Goal: Information Seeking & Learning: Find specific fact

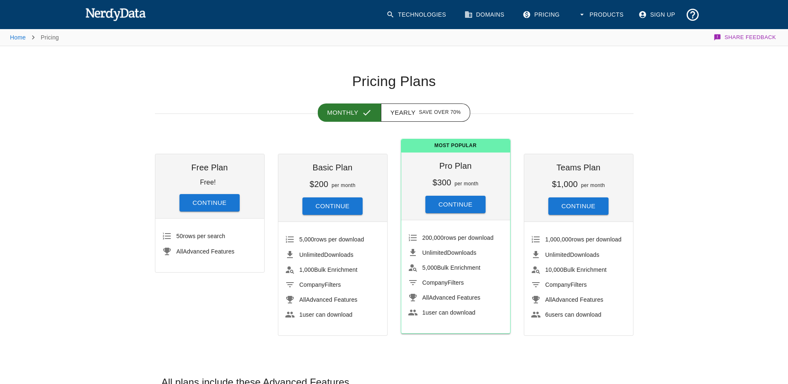
click at [504, 240] on div "200,000 rows per download Unlimited Downloads 5,000 Bulk Enrichment Company Fil…" at bounding box center [455, 276] width 109 height 113
click at [426, 235] on span "200,000" at bounding box center [433, 237] width 22 height 7
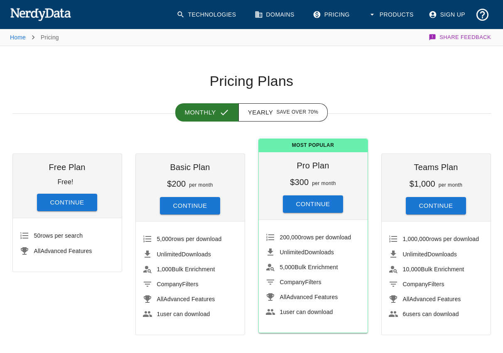
drag, startPoint x: 157, startPoint y: 83, endPoint x: 264, endPoint y: 29, distance: 119.2
click at [157, 83] on h1 "Pricing Plans" at bounding box center [251, 81] width 478 height 17
drag, startPoint x: 410, startPoint y: 92, endPoint x: 211, endPoint y: 0, distance: 219.1
click at [411, 92] on div "Monthly Yearly Save over 70%" at bounding box center [245, 102] width 492 height 24
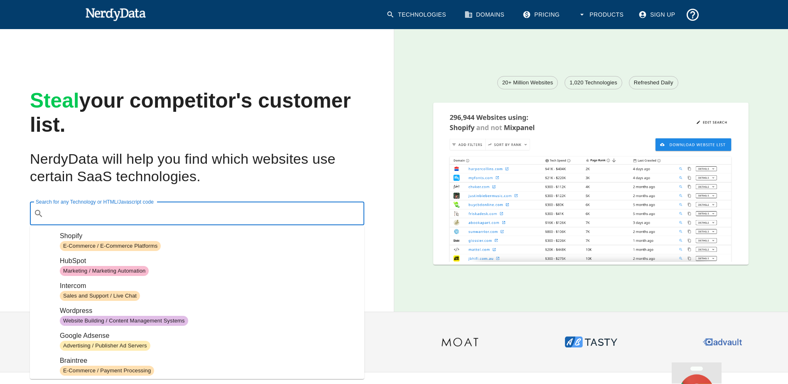
click at [114, 210] on div "Search for any Technology or HTML/Javascript code ​ Search for any Technology o…" at bounding box center [197, 213] width 334 height 23
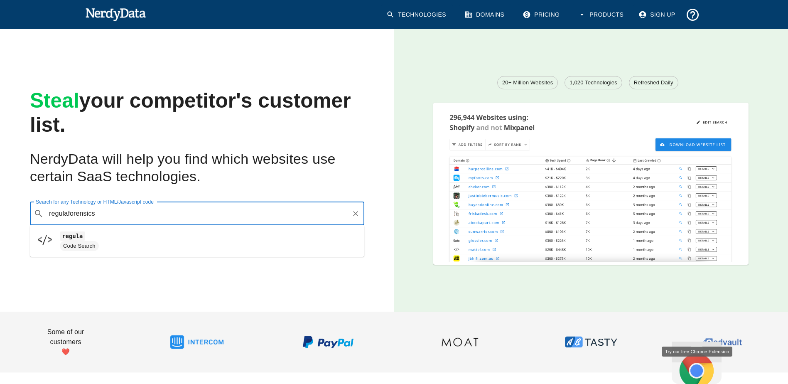
type input "regulaforensics"
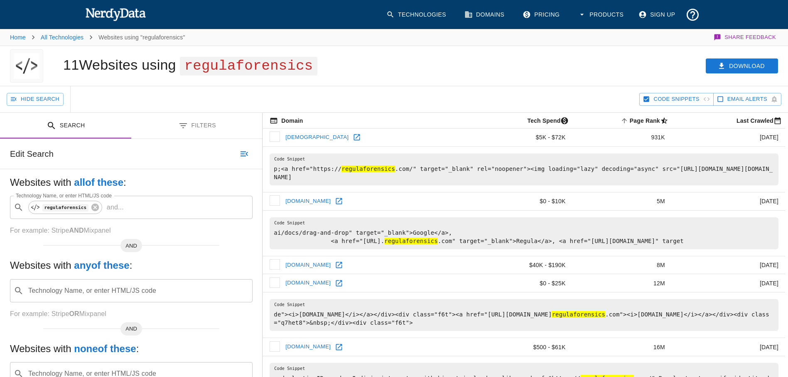
scroll to position [162, 0]
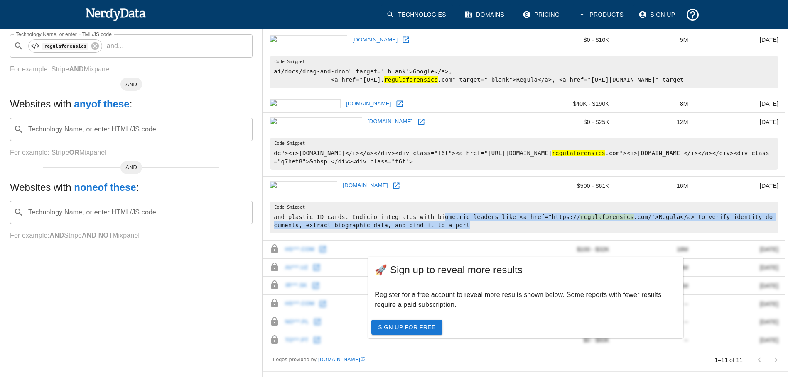
drag, startPoint x: 431, startPoint y: 213, endPoint x: 490, endPoint y: 223, distance: 60.1
click at [490, 223] on pre "and plastic ID cards. Indicio integrates with biometric leaders like <a href="h…" at bounding box center [524, 218] width 509 height 32
drag, startPoint x: 490, startPoint y: 223, endPoint x: 435, endPoint y: 225, distance: 55.3
click at [435, 225] on pre "and plastic ID cards. Indicio integrates with biometric leaders like <a href="h…" at bounding box center [524, 218] width 509 height 32
click at [433, 225] on pre "and plastic ID cards. Indicio integrates with biometric leaders like <a href="h…" at bounding box center [524, 218] width 509 height 32
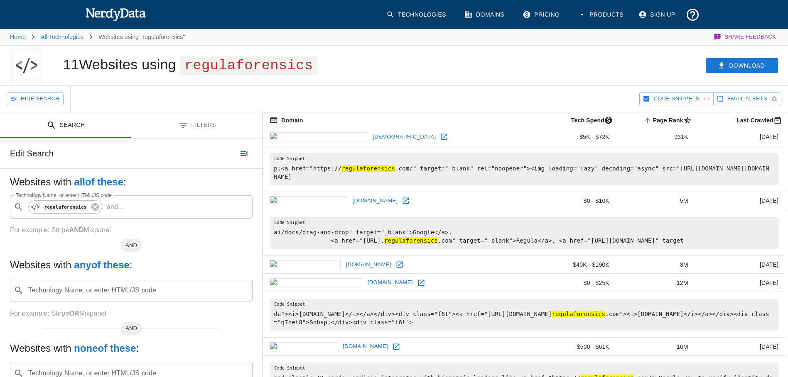
scroll to position [0, 0]
click at [95, 206] on icon at bounding box center [95, 207] width 9 height 9
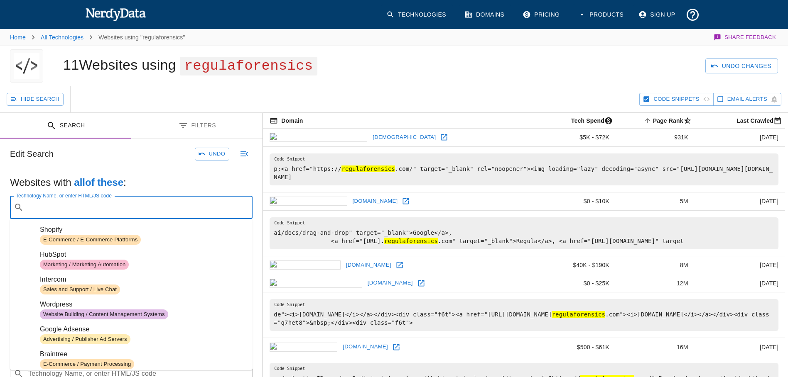
click at [95, 208] on input "Technology Name, or enter HTML/JS code" at bounding box center [138, 208] width 222 height 16
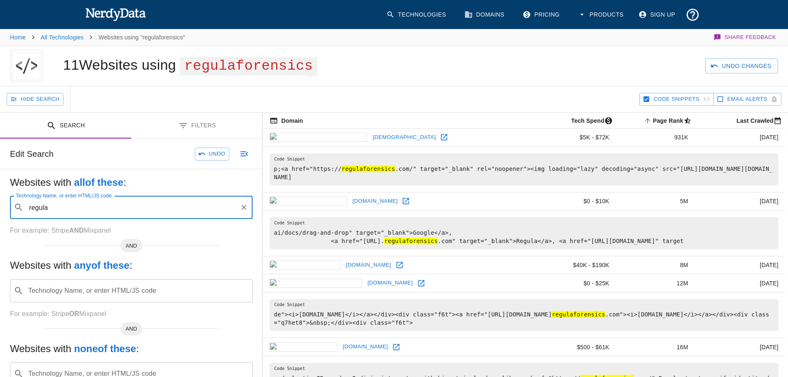
type input "regula"
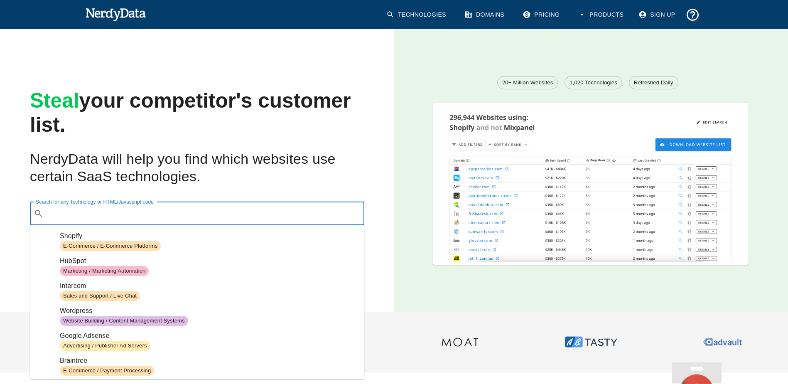
click at [112, 215] on input "Search for any Technology or HTML/Javascript code" at bounding box center [204, 214] width 314 height 16
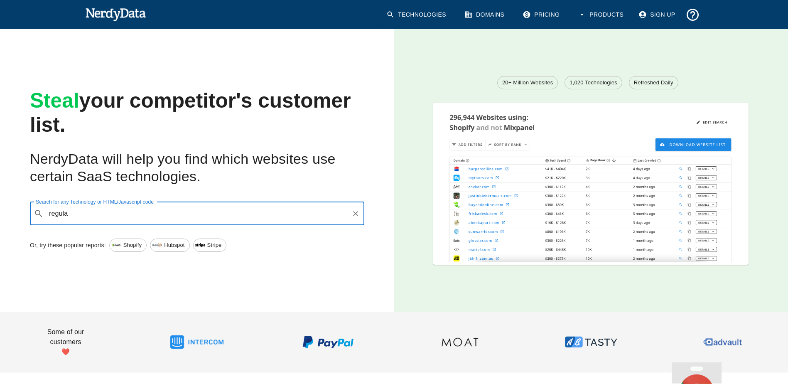
type input "regula"
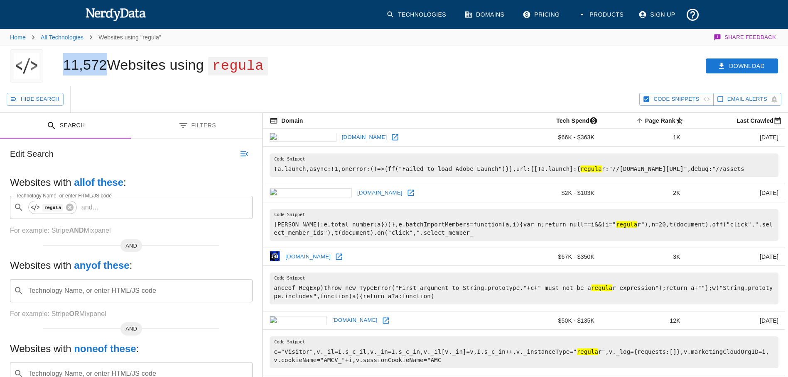
drag, startPoint x: 65, startPoint y: 68, endPoint x: 107, endPoint y: 68, distance: 42.4
click at [107, 68] on h1 "11,572 Websites using regula" at bounding box center [165, 65] width 205 height 16
click at [123, 66] on h1 "11,572 Websites using regula" at bounding box center [165, 65] width 205 height 16
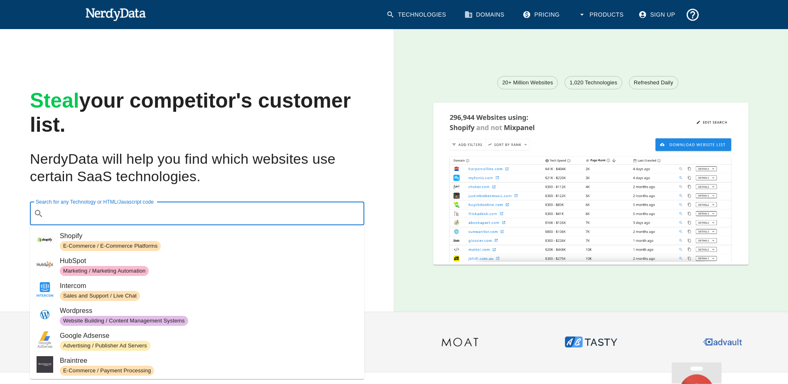
click at [100, 213] on input "Search for any Technology or HTML/Javascript code" at bounding box center [204, 214] width 314 height 16
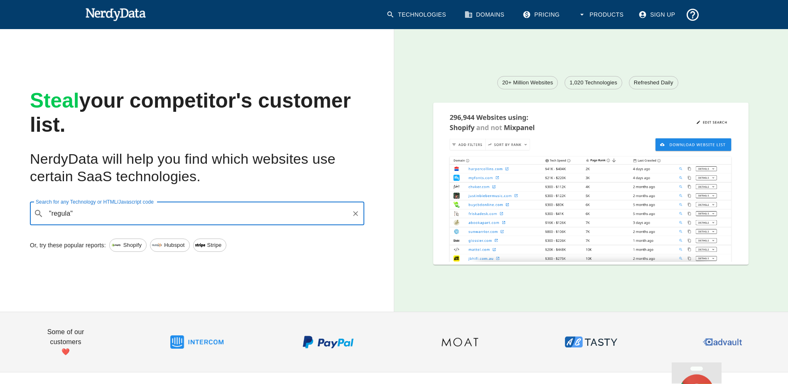
type input ""regula""
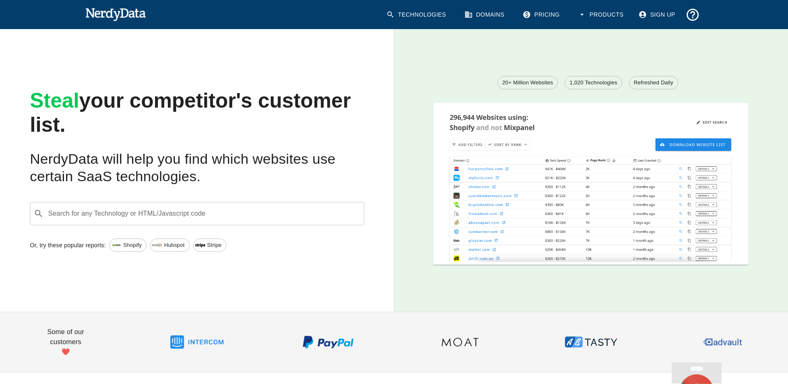
click at [173, 218] on input "Search for any Technology or HTML/Javascript code" at bounding box center [204, 214] width 314 height 16
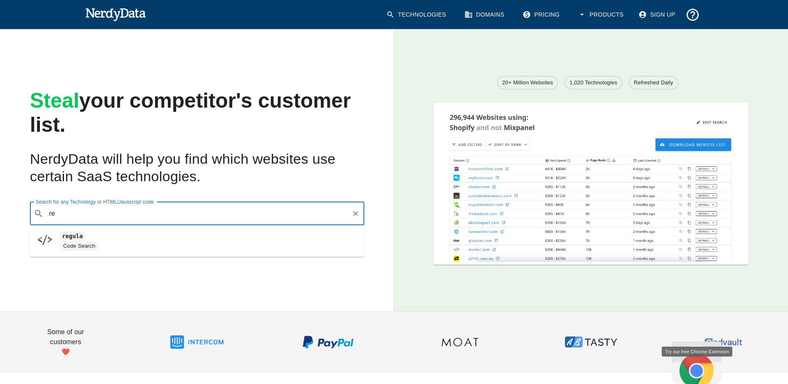
type input "r"
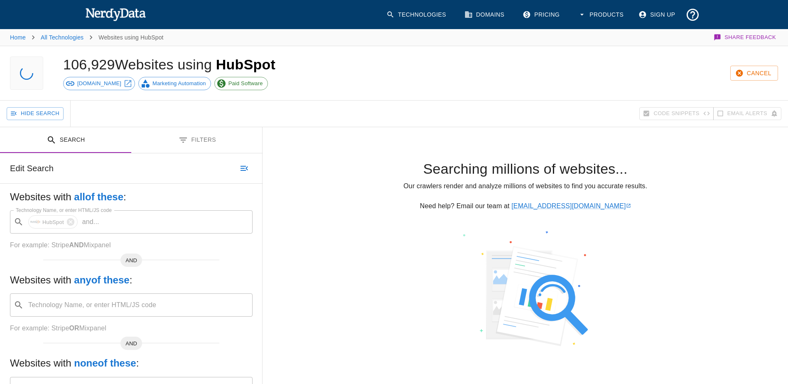
click at [14, 211] on div "​ HubSpot and ... Technology Name, or enter HTML/JS code" at bounding box center [131, 221] width 243 height 23
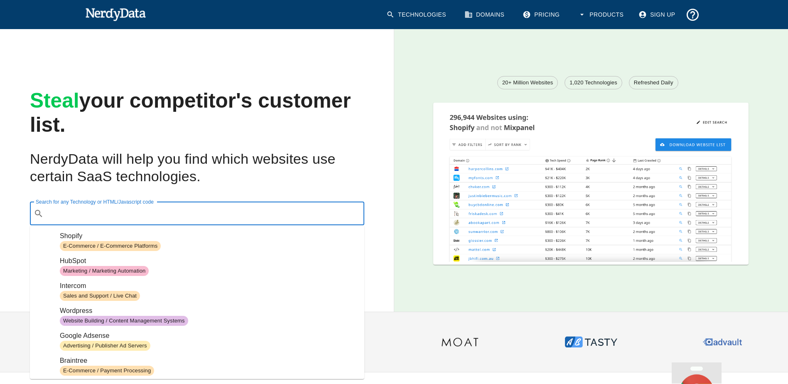
click at [117, 214] on div "Search for any Technology or HTML/Javascript code ​ Search for any Technology o…" at bounding box center [197, 213] width 334 height 23
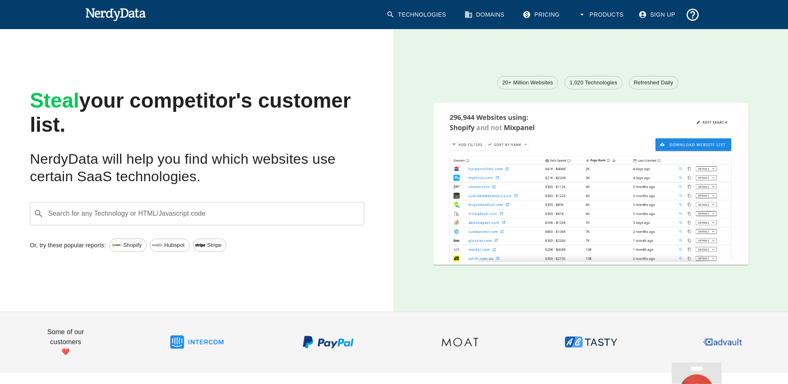
click at [162, 214] on label "Search for any Technology or HTML/Javascript code" at bounding box center [121, 213] width 170 height 10
click at [162, 214] on input "Search for any Technology or HTML/Javascript code" at bounding box center [204, 214] width 314 height 16
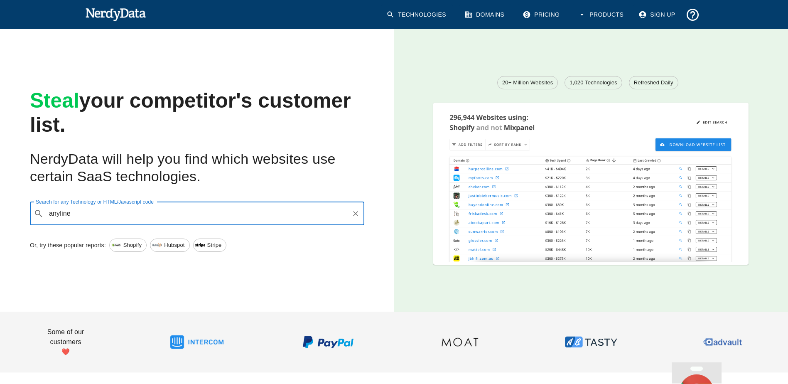
type input "anyline"
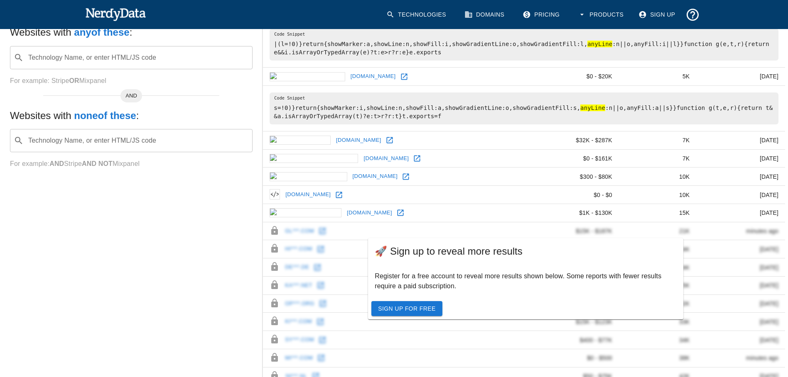
scroll to position [26, 0]
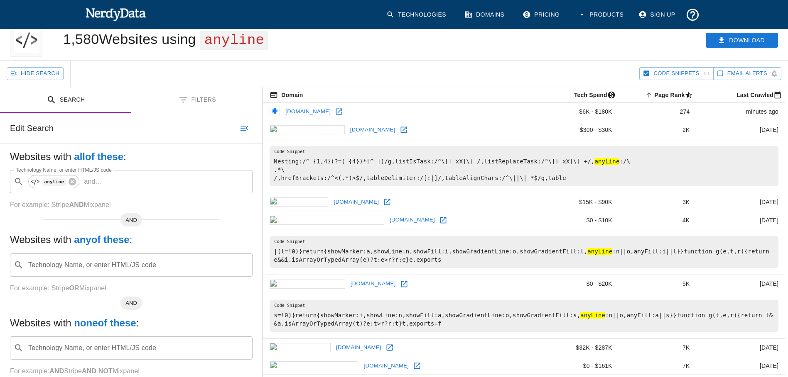
click at [594, 162] on hl "anyLine" at bounding box center [606, 161] width 25 height 7
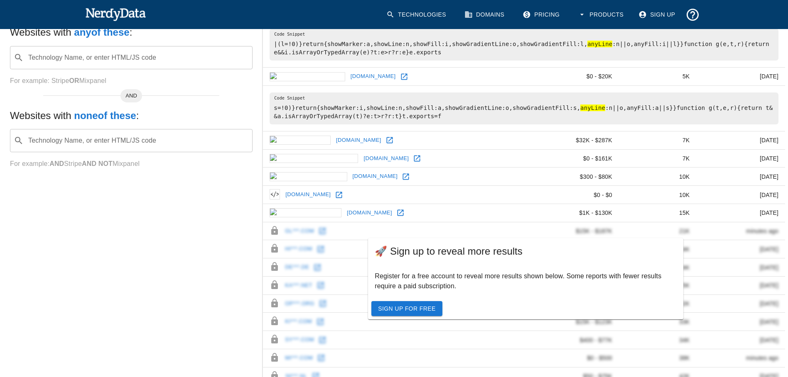
click at [580, 106] on hl "anyLine" at bounding box center [592, 108] width 25 height 7
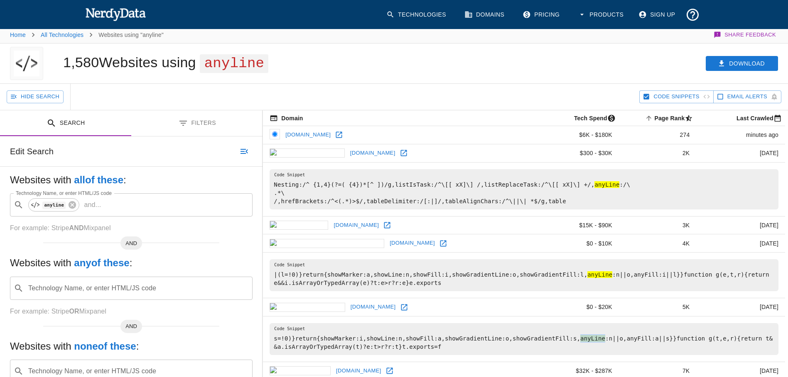
scroll to position [0, 0]
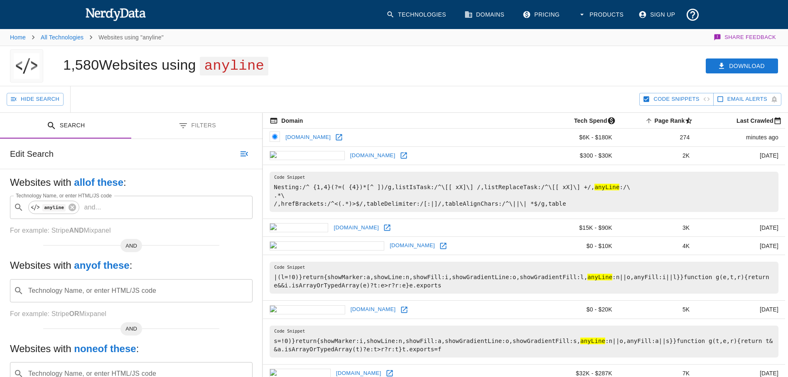
click at [323, 98] on div "Hide Search" at bounding box center [323, 99] width 632 height 26
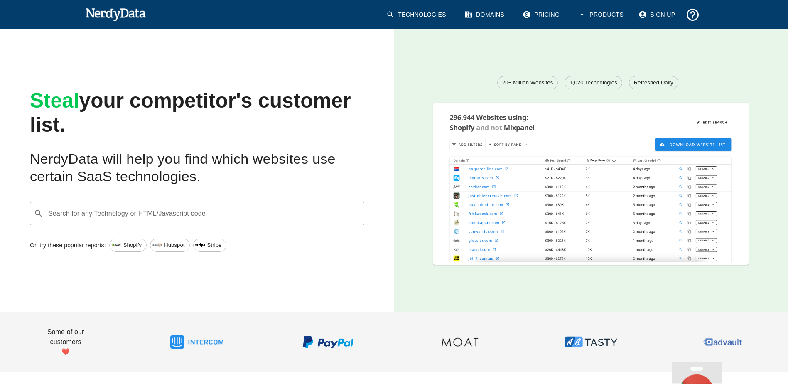
click at [105, 214] on div "Search for any Technology or HTML/Javascript code ​ Search for any Technology o…" at bounding box center [197, 213] width 334 height 23
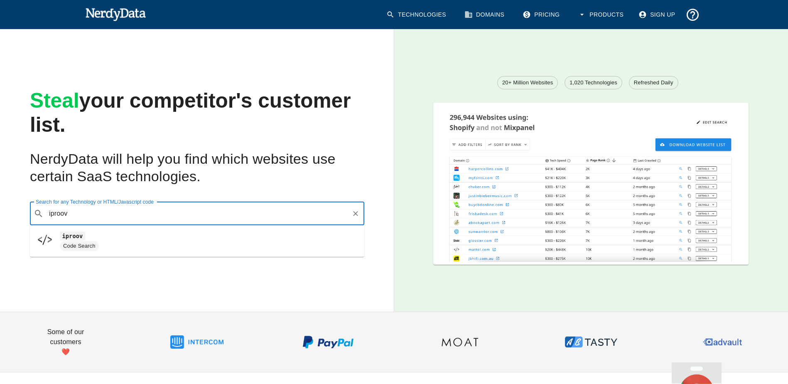
click at [111, 245] on span "Code Search" at bounding box center [209, 246] width 298 height 10
type input "iproov"
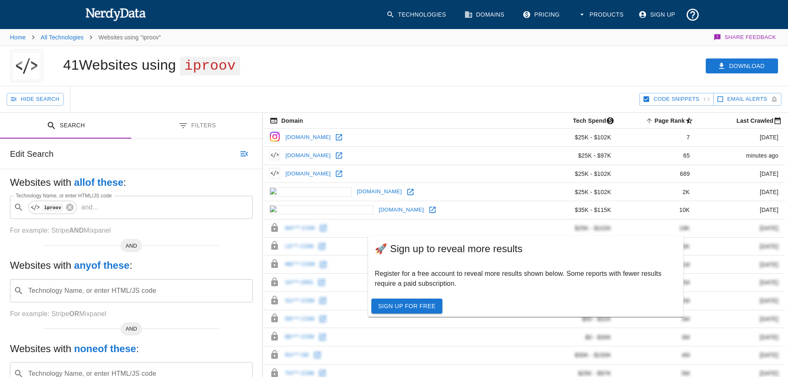
click at [383, 97] on div "Hide Search" at bounding box center [323, 99] width 632 height 26
click at [390, 102] on div "Hide Search" at bounding box center [323, 99] width 632 height 26
click at [414, 101] on div "Hide Search" at bounding box center [323, 99] width 632 height 26
click at [429, 100] on div "Hide Search" at bounding box center [323, 99] width 632 height 26
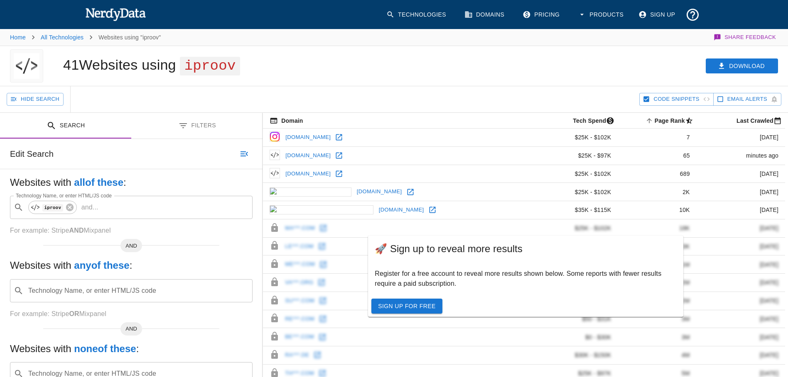
click at [429, 103] on div "Hide Search" at bounding box center [323, 99] width 632 height 26
click at [425, 103] on div "Hide Search" at bounding box center [323, 99] width 632 height 26
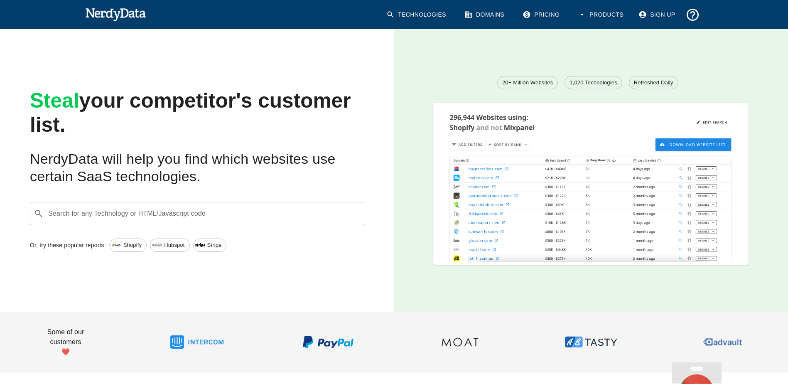
click at [135, 215] on input "Search for any Technology or HTML/Javascript code" at bounding box center [204, 214] width 314 height 16
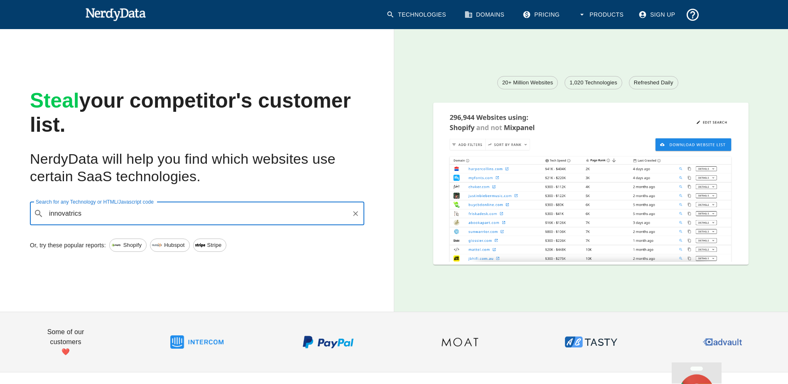
type input "innovatrics"
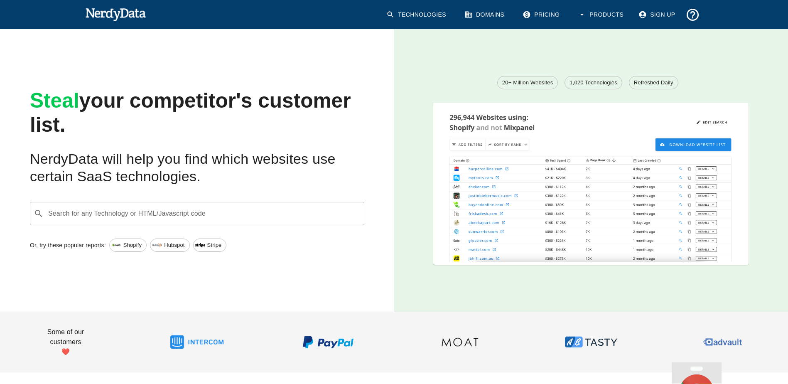
click at [250, 215] on input "Search for any Technology or HTML/Javascript code" at bounding box center [204, 214] width 314 height 16
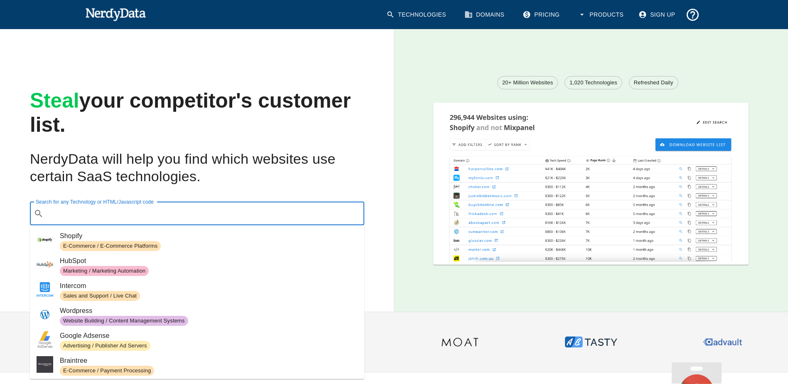
paste input "[URL][DOMAIN_NAME]"
type input "[URL][DOMAIN_NAME]"
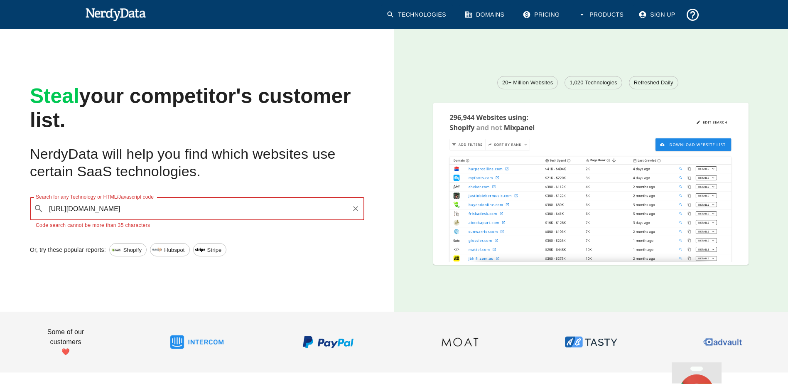
scroll to position [0, 341]
click at [252, 208] on input "[URL][DOMAIN_NAME]" at bounding box center [197, 209] width 301 height 16
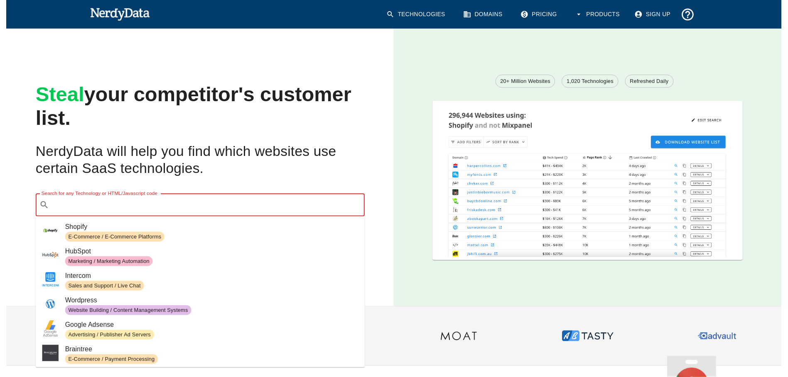
scroll to position [0, 0]
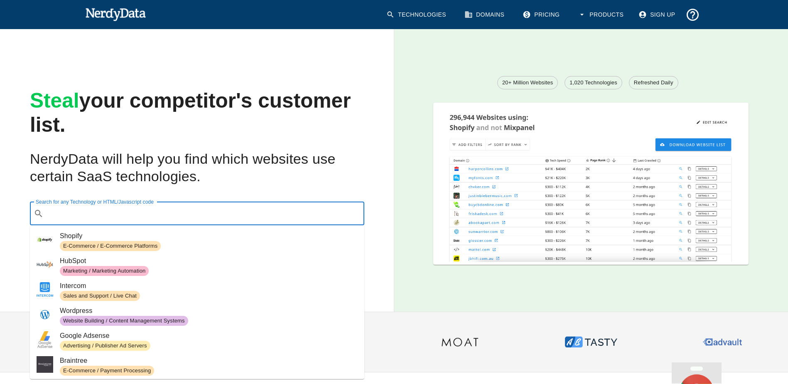
click at [183, 214] on input "Search for any Technology or HTML/Javascript code" at bounding box center [204, 214] width 314 height 16
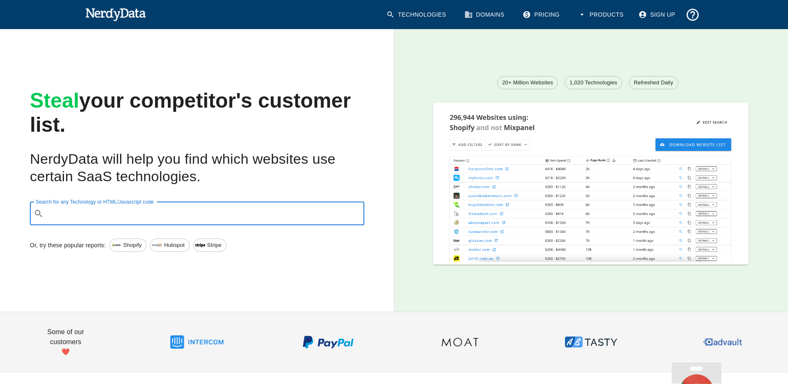
paste input "NfcTravelDocumentReader"
click at [304, 238] on span "NfcTravelDocumentReader" at bounding box center [209, 236] width 298 height 10
type input "NfcTravelDocumentReader"
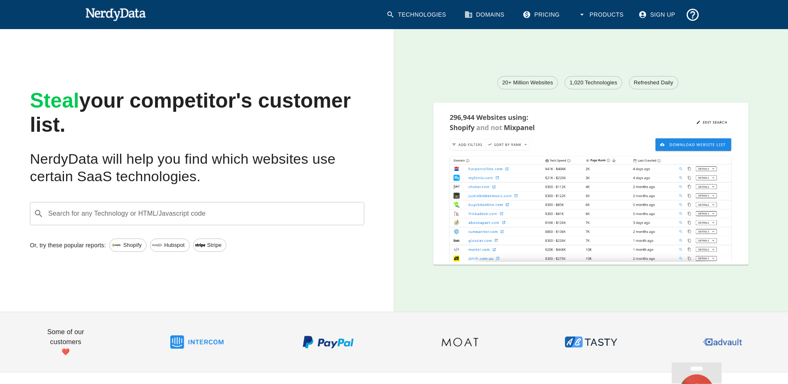
click at [256, 212] on input "Search for any Technology or HTML/Javascript code" at bounding box center [204, 214] width 314 height 16
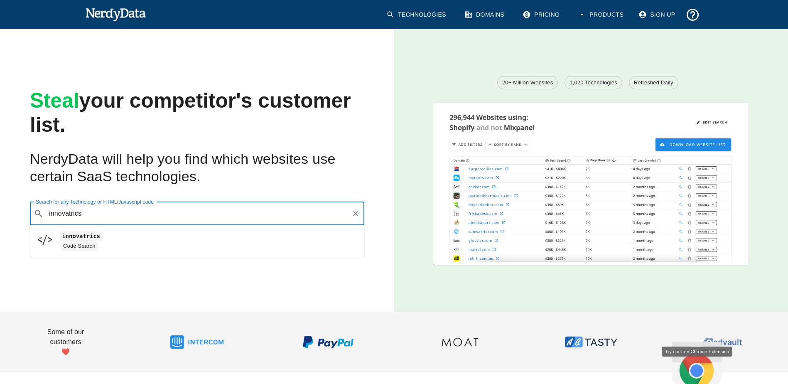
click at [96, 236] on code "innovatrics" at bounding box center [81, 235] width 43 height 9
type input "innovatrics"
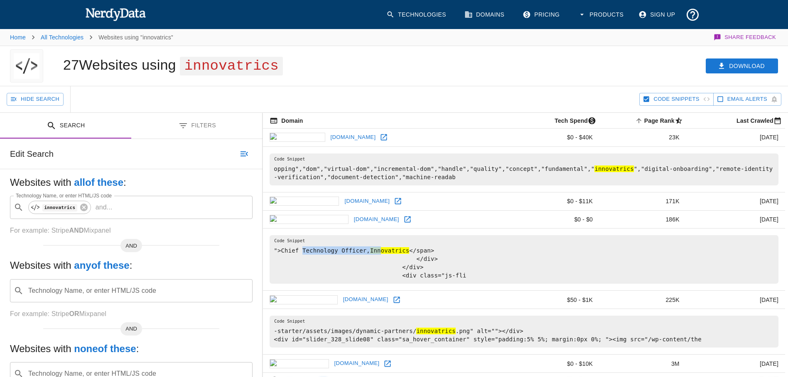
drag, startPoint x: 300, startPoint y: 248, endPoint x: 376, endPoint y: 249, distance: 76.0
click at [376, 249] on pre "">Chief Technology Officer, Innovatrics </span> </div> </div> <div class="js-fli" at bounding box center [524, 259] width 509 height 49
drag, startPoint x: 376, startPoint y: 249, endPoint x: 352, endPoint y: 248, distance: 24.1
click at [352, 248] on pre "">Chief Technology Officer, Innovatrics </span> </div> </div> <div class="js-fli" at bounding box center [524, 259] width 509 height 49
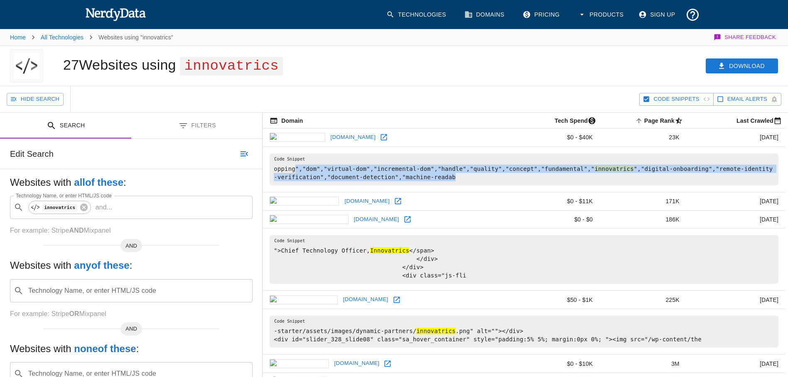
drag, startPoint x: 294, startPoint y: 165, endPoint x: 424, endPoint y: 174, distance: 130.2
click at [424, 174] on pre "opping","dom","virtual-dom","incremental-dom","handle","quality","concept","fun…" at bounding box center [524, 170] width 509 height 32
click at [425, 175] on pre "opping","dom","virtual-dom","incremental-dom","handle","quality","concept","fun…" at bounding box center [524, 170] width 509 height 32
drag, startPoint x: 431, startPoint y: 177, endPoint x: 374, endPoint y: 172, distance: 57.1
click at [374, 172] on pre "opping","dom","virtual-dom","incremental-dom","handle","quality","concept","fun…" at bounding box center [524, 170] width 509 height 32
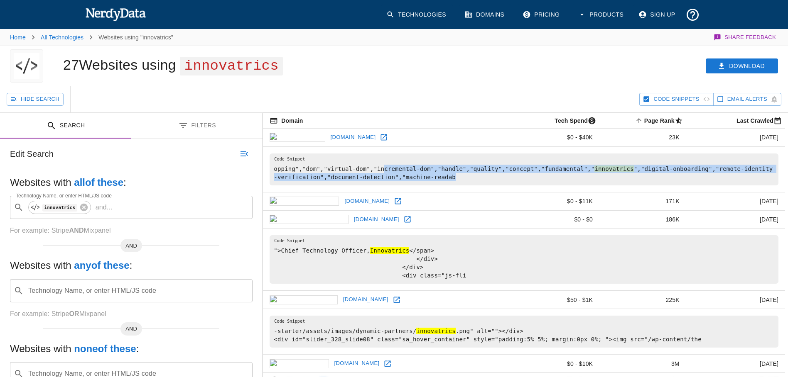
drag, startPoint x: 374, startPoint y: 172, endPoint x: 444, endPoint y: 174, distance: 70.2
click at [444, 174] on pre "opping","dom","virtual-dom","incremental-dom","handle","quality","concept","fun…" at bounding box center [524, 170] width 509 height 32
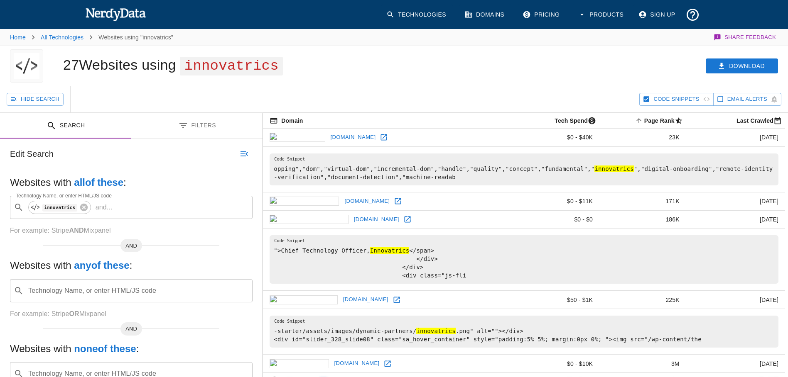
scroll to position [208, 0]
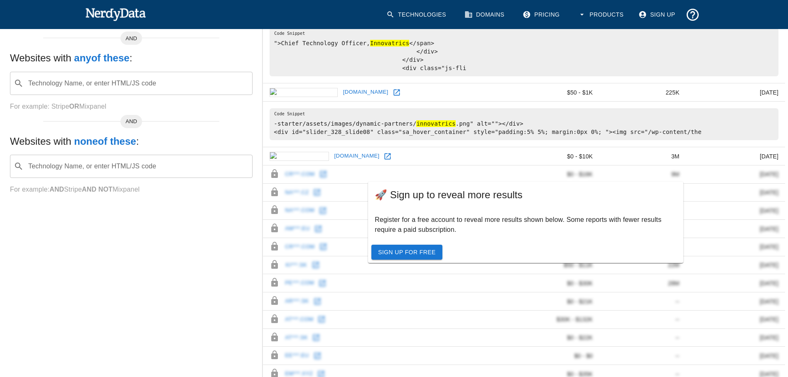
click at [399, 253] on link "Sign Up For Free" at bounding box center [406, 252] width 71 height 15
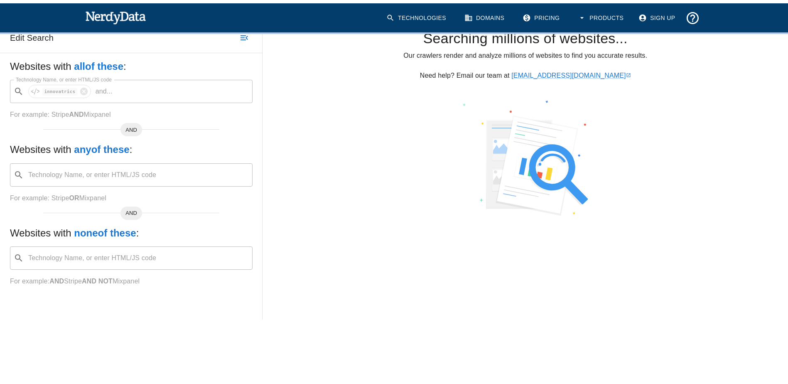
scroll to position [120, 0]
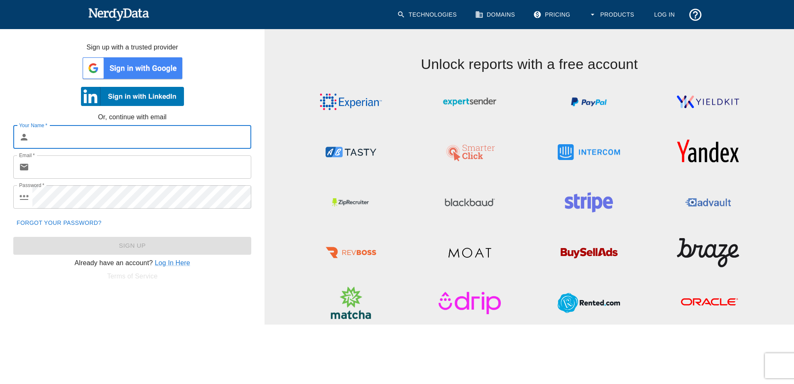
click at [129, 139] on input "Your Name   *" at bounding box center [141, 136] width 219 height 23
type input "[PERSON_NAME]"
type input "[EMAIL_ADDRESS][DOMAIN_NAME]"
drag, startPoint x: 96, startPoint y: 141, endPoint x: 19, endPoint y: 137, distance: 77.8
click at [19, 137] on div "​ [PERSON_NAME] Your Name   *" at bounding box center [132, 136] width 238 height 23
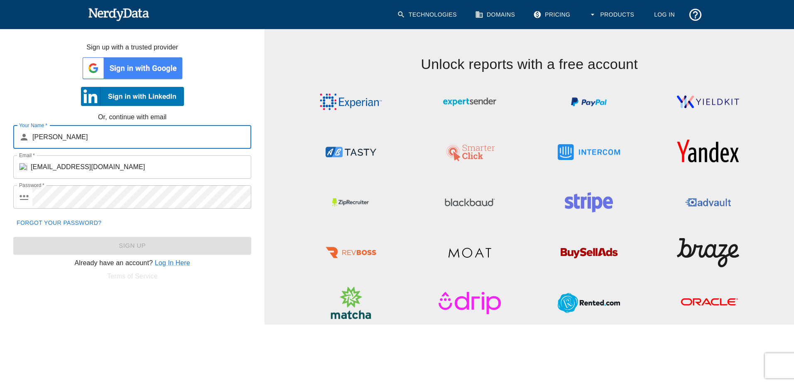
click at [6, 218] on div "Your Name   * ​ [PERSON_NAME] Your Name   * Email   * ​ [EMAIL_ADDRESS][DOMAIN_…" at bounding box center [128, 187] width 271 height 136
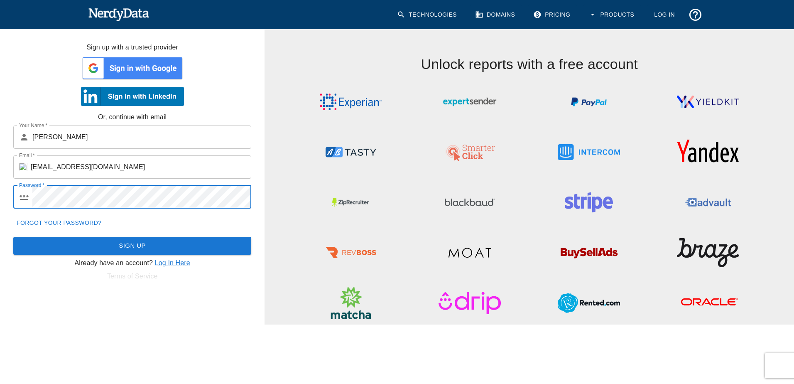
click at [54, 324] on html "Technologies Domains Pricing Products Log In Sign up with a trusted provider Or…" at bounding box center [397, 162] width 794 height 324
click at [147, 245] on button "Sign Up" at bounding box center [132, 245] width 238 height 17
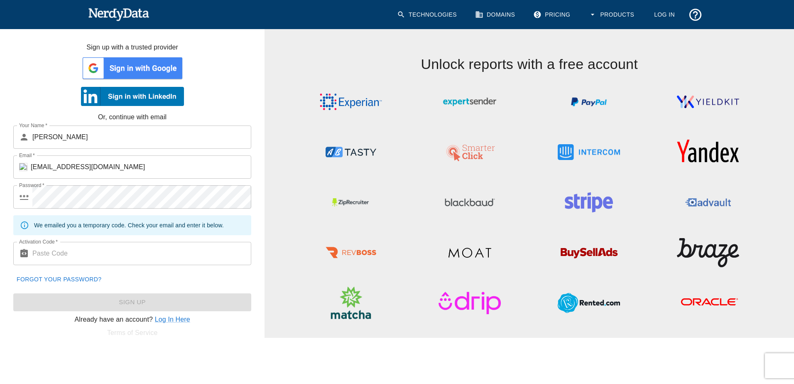
click at [125, 246] on input "Activation Code   *" at bounding box center [141, 253] width 219 height 23
paste input "252766"
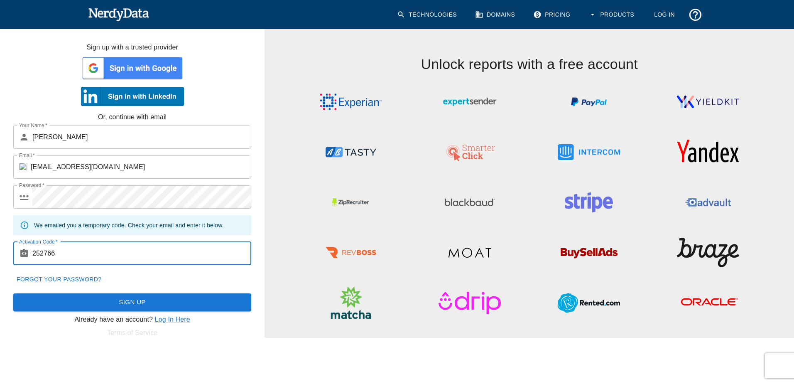
type input "252766"
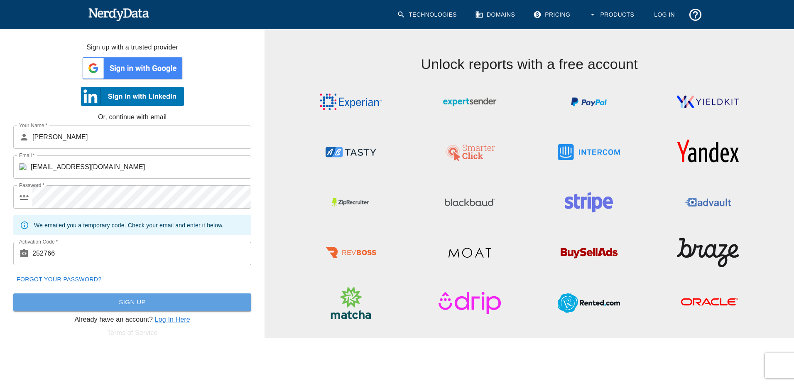
click at [108, 301] on button "Sign Up" at bounding box center [132, 301] width 238 height 17
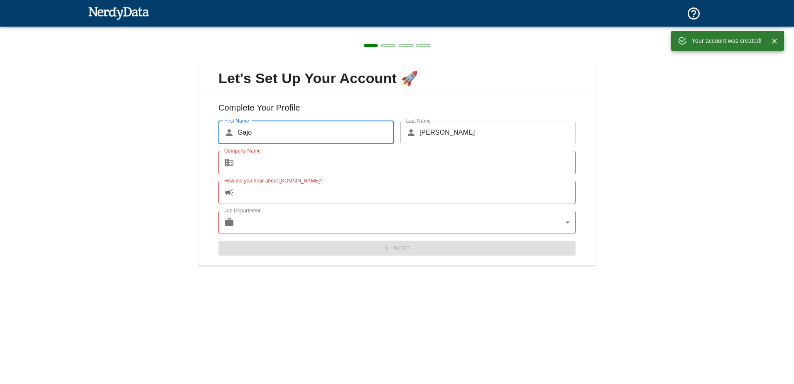
click at [277, 161] on input "Company Name" at bounding box center [407, 162] width 338 height 23
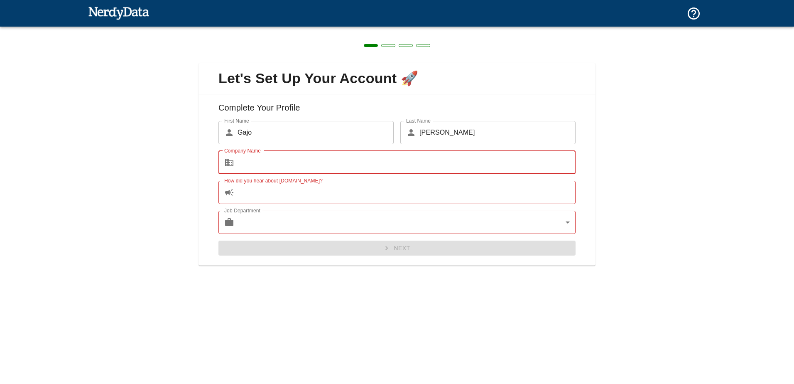
type input "OVD Kinegram AG"
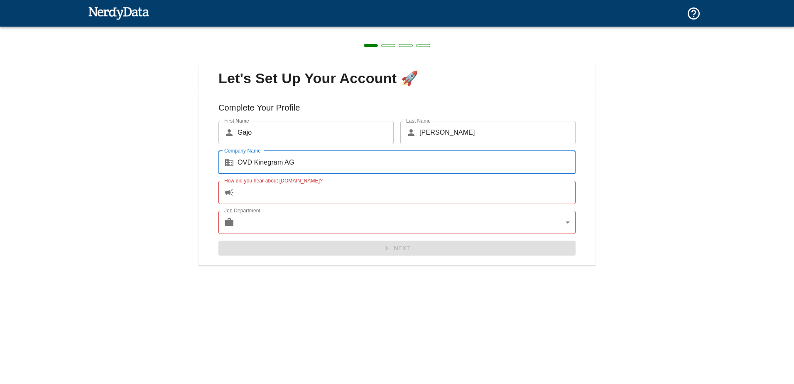
click at [260, 186] on input "How did you hear about [DOMAIN_NAME]?" at bounding box center [407, 192] width 338 height 23
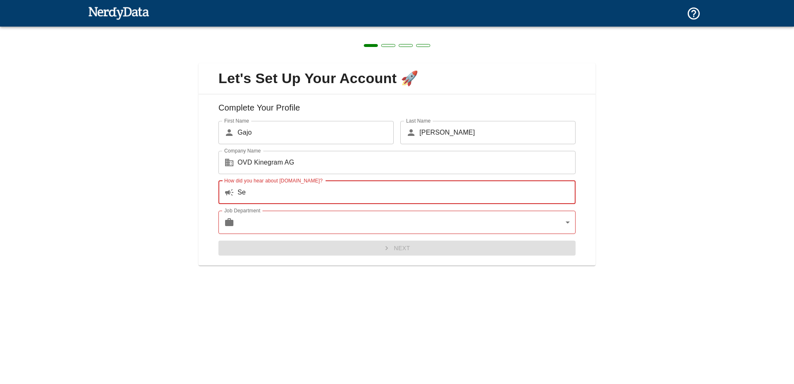
type input "S"
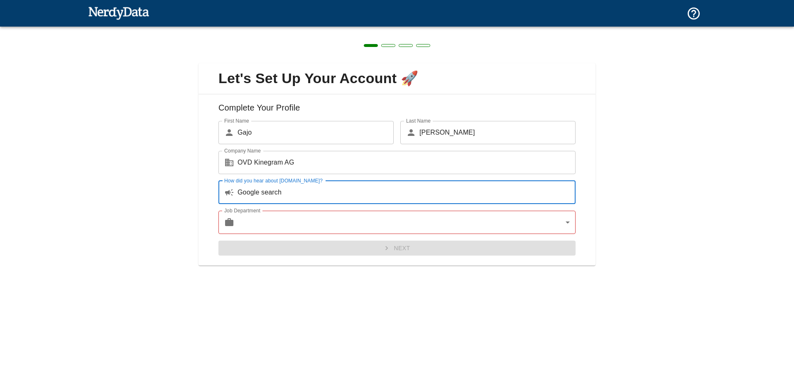
type input "Google search"
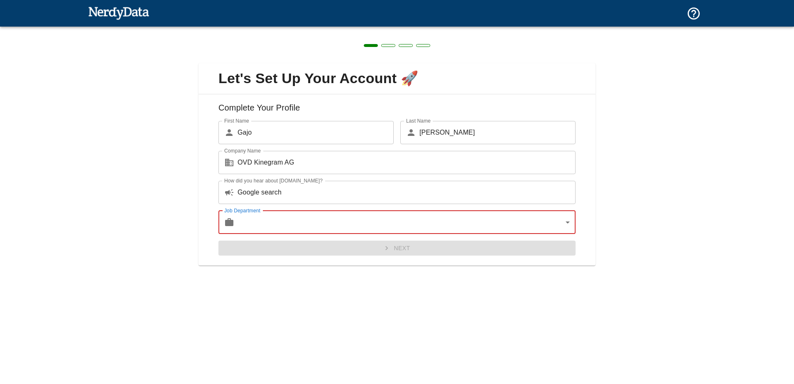
click at [258, 29] on body "Technologies Domains Pricing Products Create a Report Create a list of websites…" at bounding box center [397, 14] width 794 height 29
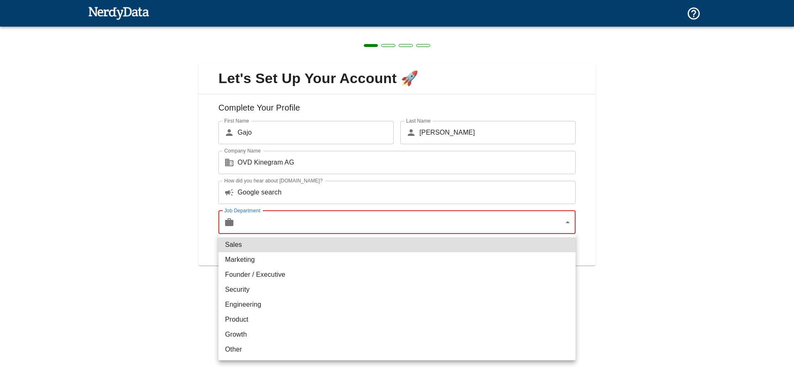
click at [246, 245] on li "Sales" at bounding box center [396, 244] width 357 height 15
type input "sales"
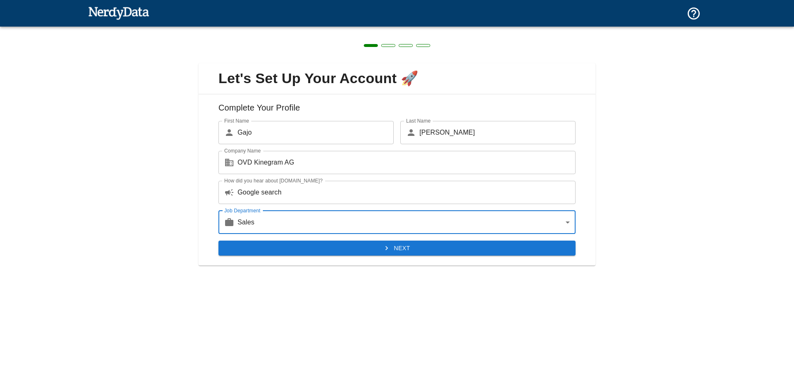
click at [380, 248] on button "Next" at bounding box center [396, 247] width 357 height 15
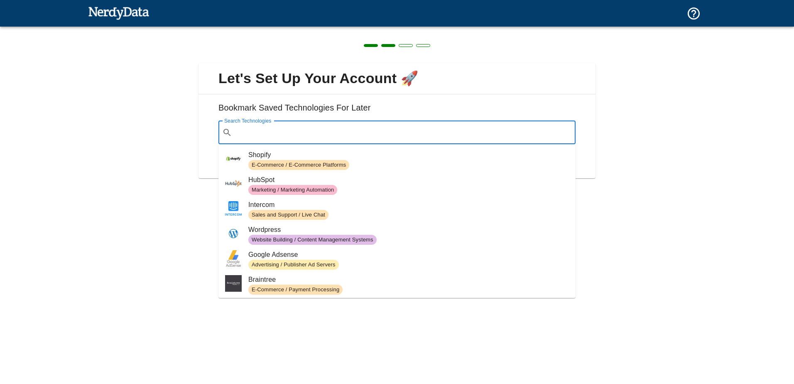
click at [279, 130] on input "Search Technologies" at bounding box center [403, 133] width 336 height 16
click at [686, 148] on div "Let's Set Up Your Account 🚀 Bookmark Saved Technologies For Later Search Techno…" at bounding box center [397, 116] width 794 height 178
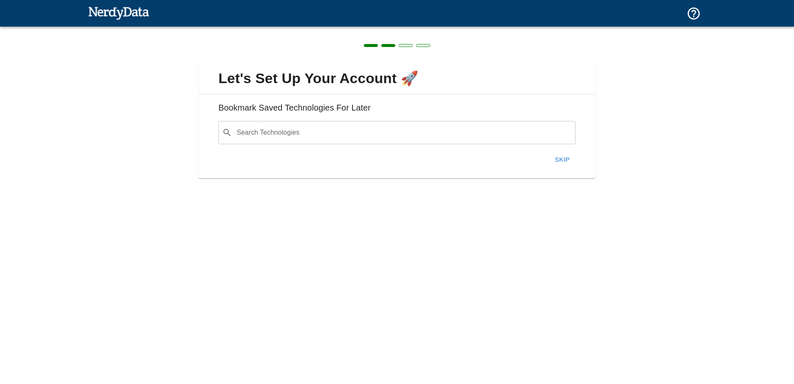
click at [559, 157] on button "Skip" at bounding box center [562, 159] width 27 height 17
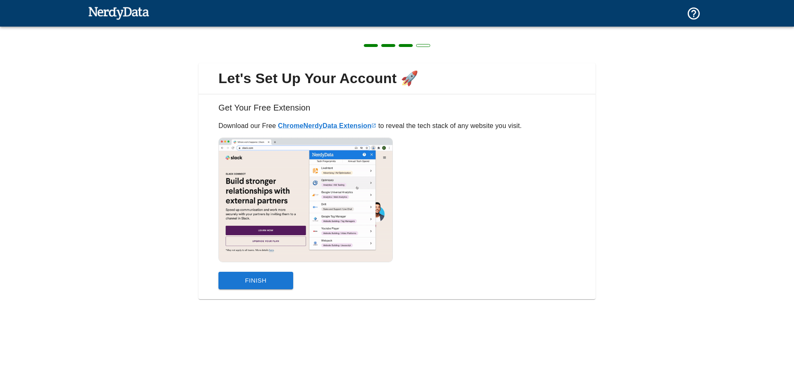
click at [272, 282] on button "Finish" at bounding box center [255, 280] width 75 height 17
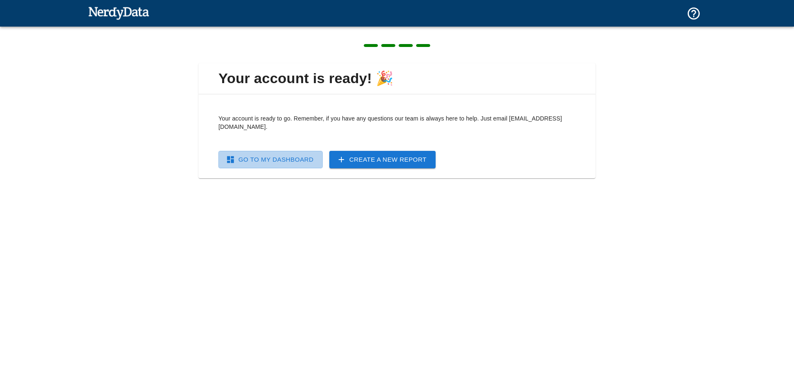
click at [295, 152] on link "Go To My Dashboard" at bounding box center [270, 159] width 104 height 17
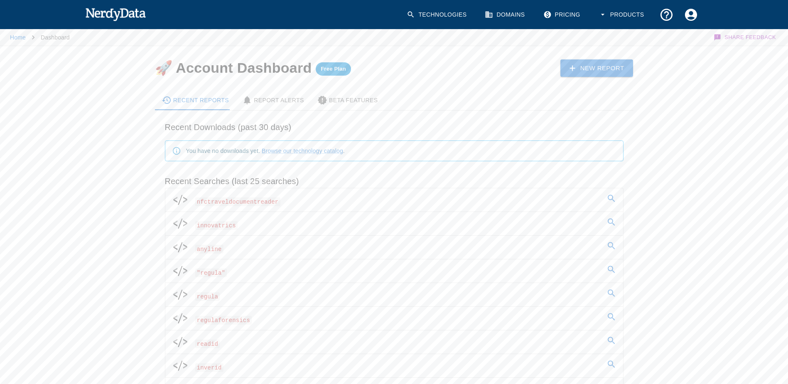
drag, startPoint x: 134, startPoint y: 161, endPoint x: 146, endPoint y: 172, distance: 16.2
click at [134, 161] on div "Home Dashboard Share Feedback 🚀 Account Dashboard Free Plan New Report Recent R…" at bounding box center [394, 278] width 788 height 501
click at [149, 136] on div "Recent Reports Report Alerts Beta Features Recent Downloads (past 30 days) You …" at bounding box center [388, 286] width 492 height 419
click at [129, 15] on img at bounding box center [115, 14] width 61 height 17
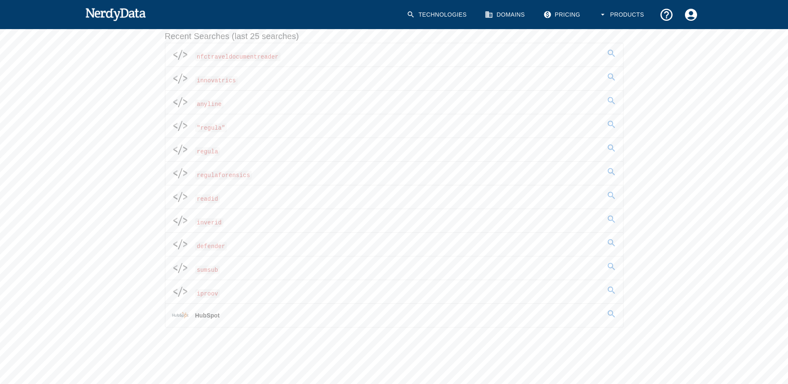
click at [230, 218] on link "inverid" at bounding box center [394, 220] width 458 height 23
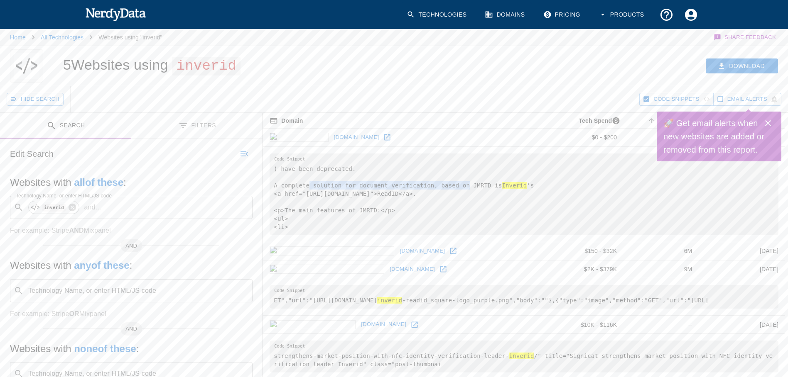
drag, startPoint x: 306, startPoint y: 188, endPoint x: 454, endPoint y: 184, distance: 147.9
click at [454, 184] on pre ") have been deprecated. A complete solution for document verification, based on…" at bounding box center [524, 195] width 509 height 82
click at [378, 176] on pre ") have been deprecated. A complete solution for document verification, based on…" at bounding box center [524, 195] width 509 height 82
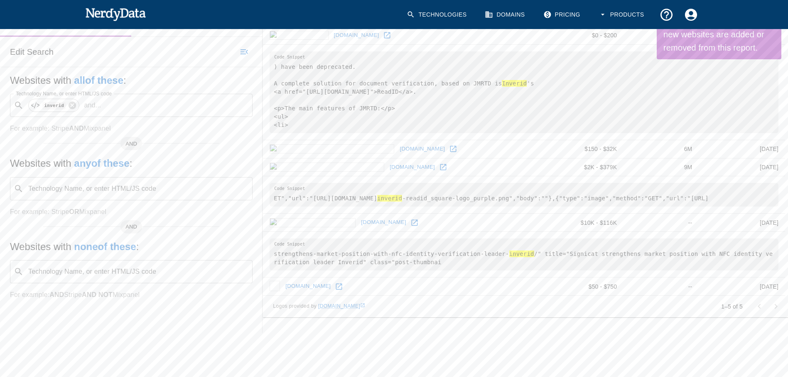
scroll to position [126, 0]
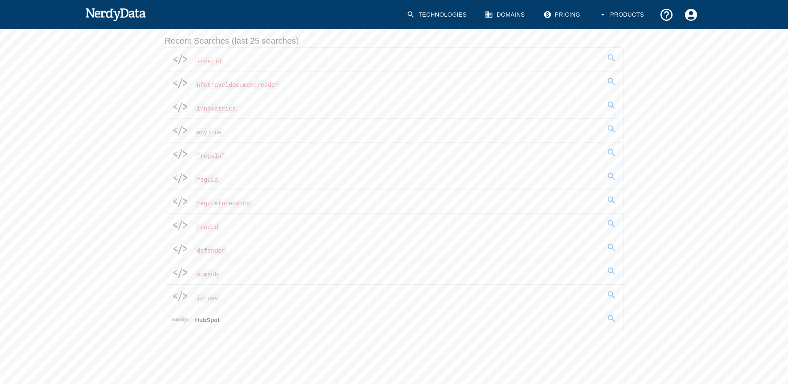
scroll to position [145, 0]
click at [214, 219] on span "readid" at bounding box center [207, 222] width 25 height 9
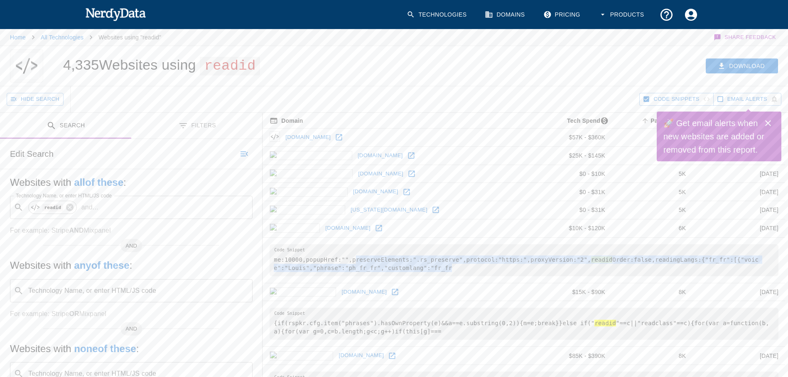
drag, startPoint x: 378, startPoint y: 263, endPoint x: 349, endPoint y: 258, distance: 29.9
click at [349, 258] on pre "me:10000,popupHref:"",preserveElements:".rs_preserve",protocol:"https:",proxyVe…" at bounding box center [524, 261] width 509 height 32
click at [497, 269] on pre "me:10000,popupHref:"",preserveElements:".rs_preserve",protocol:"https:",proxyVe…" at bounding box center [524, 261] width 509 height 32
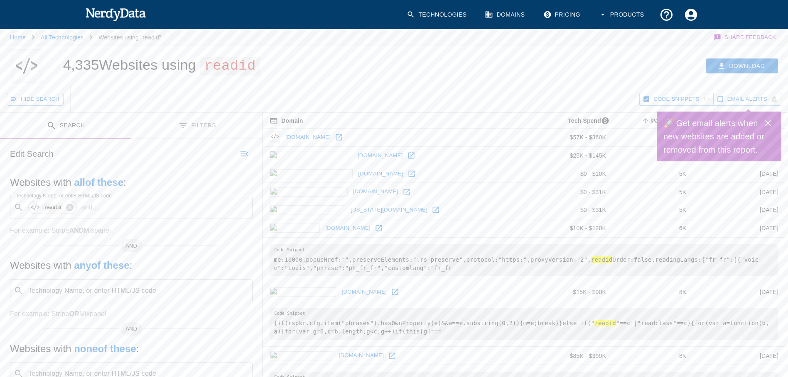
click at [771, 120] on icon "Close" at bounding box center [768, 123] width 10 height 10
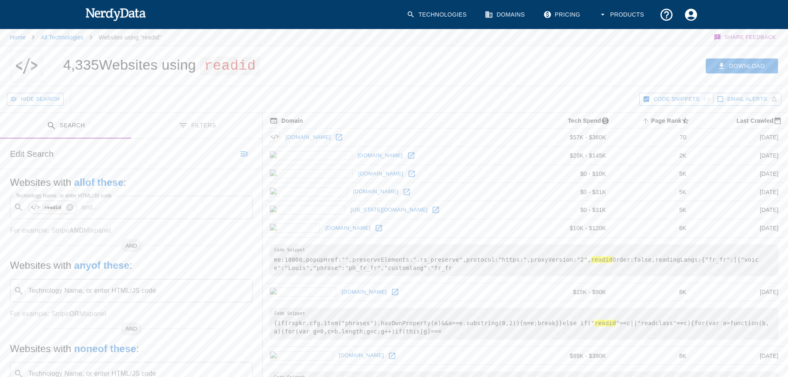
click at [532, 270] on pre "me:10000,popupHref:"",preserveElements:".rs_preserve",protocol:"https:",proxyVe…" at bounding box center [524, 261] width 509 height 32
drag, startPoint x: 448, startPoint y: 266, endPoint x: 471, endPoint y: 261, distance: 23.0
click at [471, 261] on pre "me:10000,popupHref:"",preserveElements:".rs_preserve",protocol:"https:",proxyVe…" at bounding box center [524, 261] width 509 height 32
drag, startPoint x: 471, startPoint y: 261, endPoint x: 564, endPoint y: 264, distance: 93.9
click at [563, 264] on pre "me:10000,popupHref:"",preserveElements:".rs_preserve",protocol:"https:",proxyVe…" at bounding box center [524, 261] width 509 height 32
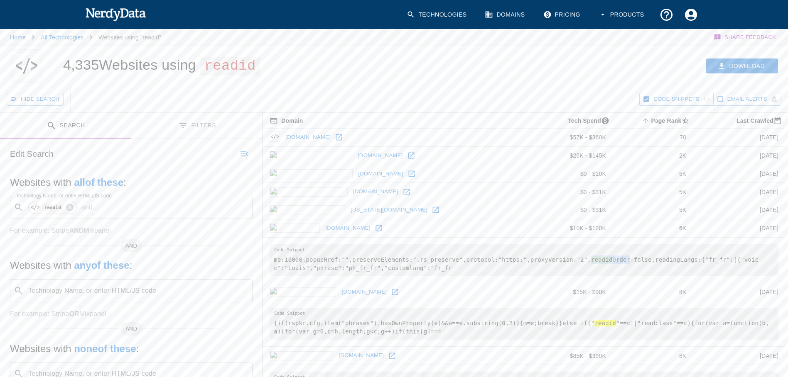
drag, startPoint x: 564, startPoint y: 256, endPoint x: 601, endPoint y: 259, distance: 37.0
click at [601, 259] on pre "me:10000,popupHref:"",preserveElements:".rs_preserve",protocol:"https:",proxyVe…" at bounding box center [524, 261] width 509 height 32
drag, startPoint x: 601, startPoint y: 259, endPoint x: 585, endPoint y: 267, distance: 18.0
click at [585, 267] on pre "me:10000,popupHref:"",preserveElements:".rs_preserve",protocol:"https:",proxyVe…" at bounding box center [524, 261] width 509 height 32
click at [375, 227] on icon at bounding box center [379, 228] width 8 height 8
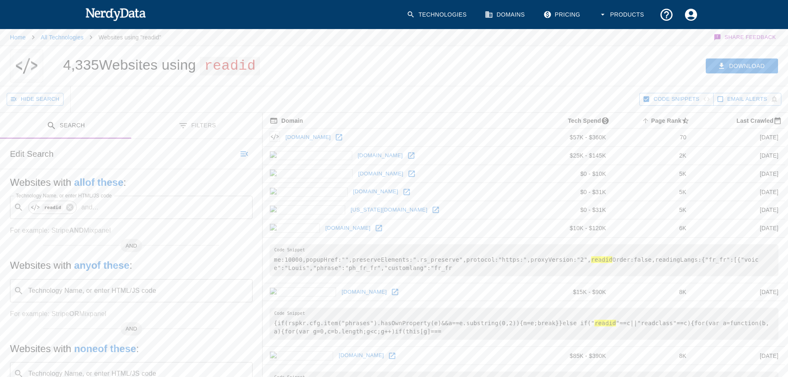
click at [431, 267] on pre "me:10000,popupHref:"",preserveElements:".rs_preserve",protocol:"https:",proxyVe…" at bounding box center [524, 261] width 509 height 32
click at [591, 260] on hl "readid" at bounding box center [601, 260] width 21 height 7
drag, startPoint x: 581, startPoint y: 260, endPoint x: 518, endPoint y: 262, distance: 63.2
click at [518, 262] on pre "me:10000,popupHref:"",preserveElements:".rs_preserve",protocol:"https:",proxyVe…" at bounding box center [524, 261] width 509 height 32
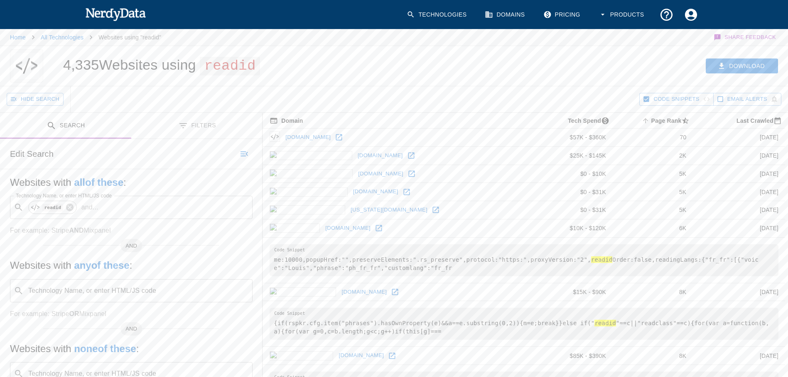
click at [511, 264] on pre "me:10000,popupHref:"",preserveElements:".rs_preserve",protocol:"https:",proxyVe…" at bounding box center [524, 261] width 509 height 32
drag, startPoint x: 705, startPoint y: 258, endPoint x: 715, endPoint y: 259, distance: 10.0
click at [715, 259] on pre "me:10000,popupHref:"",preserveElements:".rs_preserve",protocol:"https:",proxyVe…" at bounding box center [524, 261] width 509 height 32
drag, startPoint x: 289, startPoint y: 265, endPoint x: 326, endPoint y: 268, distance: 37.5
click at [326, 268] on pre "me:10000,popupHref:"",preserveElements:".rs_preserve",protocol:"https:",proxyVe…" at bounding box center [524, 261] width 509 height 32
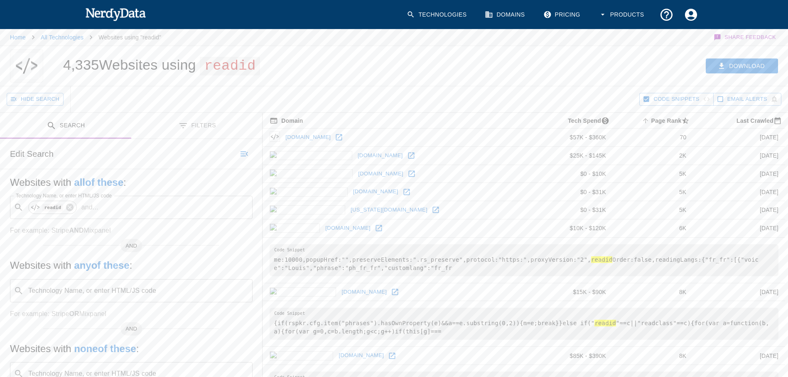
drag, startPoint x: 326, startPoint y: 268, endPoint x: 338, endPoint y: 266, distance: 11.3
click at [338, 266] on pre "me:10000,popupHref:"",preserveElements:".rs_preserve",protocol:"https:",proxyVe…" at bounding box center [524, 261] width 509 height 32
click at [388, 268] on pre "me:10000,popupHref:"",preserveElements:".rs_preserve",protocol:"https:",proxyVe…" at bounding box center [524, 261] width 509 height 32
drag, startPoint x: 423, startPoint y: 330, endPoint x: 474, endPoint y: 329, distance: 51.1
click at [431, 330] on pre "{if(rspkr.cfg.item("phrases").hasOwnProperty(e)&&a==e.substring(0,2)){m=e;break…" at bounding box center [524, 324] width 509 height 32
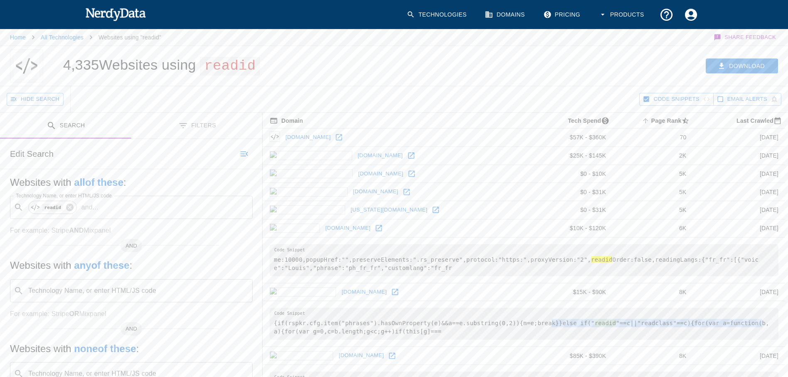
drag, startPoint x: 532, startPoint y: 321, endPoint x: 721, endPoint y: 323, distance: 189.4
click at [721, 323] on pre "{if(rspkr.cfg.item("phrases").hasOwnProperty(e)&&a==e.substring(0,2)){m=e;break…" at bounding box center [524, 324] width 509 height 32
click at [422, 329] on pre "{if(rspkr.cfg.item("phrases").hasOwnProperty(e)&&a==e.substring(0,2)){m=e;break…" at bounding box center [524, 324] width 509 height 32
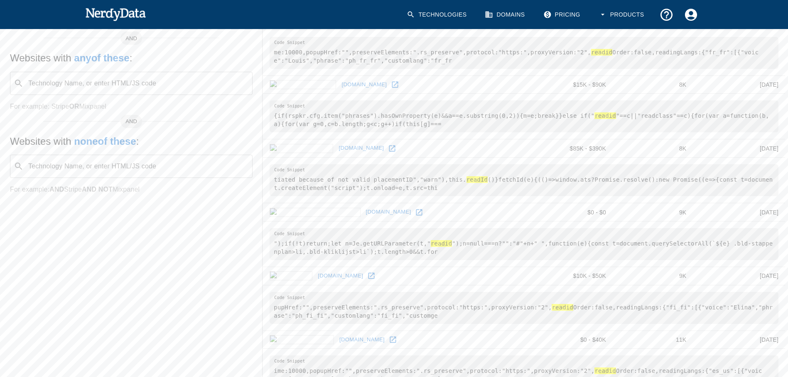
click at [391, 83] on icon at bounding box center [395, 85] width 8 height 8
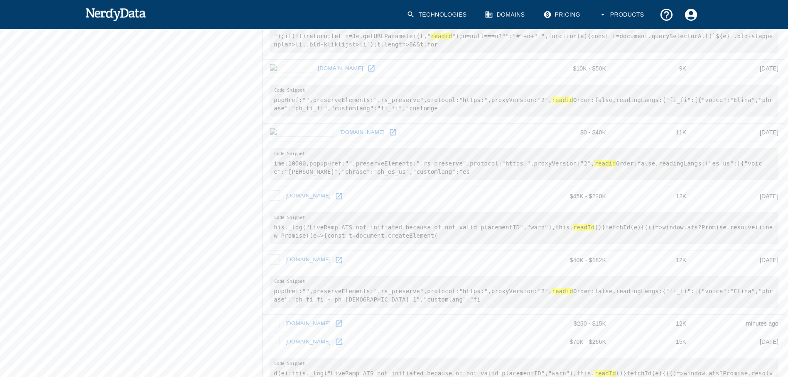
scroll to position [623, 0]
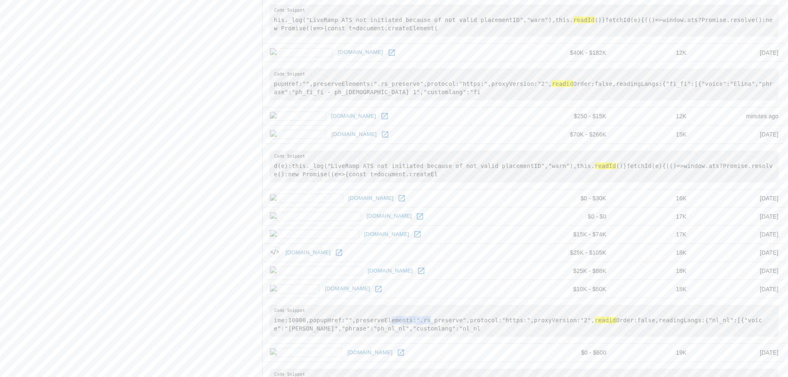
drag, startPoint x: 383, startPoint y: 320, endPoint x: 419, endPoint y: 320, distance: 35.7
click at [419, 320] on pre "ime:10000,popupHref:"",preserveElements:".rs_preserve",protocol:"https:",proxyV…" at bounding box center [524, 321] width 509 height 32
drag, startPoint x: 419, startPoint y: 320, endPoint x: 418, endPoint y: 327, distance: 6.7
click at [415, 327] on pre "ime:10000,popupHref:"",preserveElements:".rs_preserve",protocol:"https:",proxyV…" at bounding box center [524, 321] width 509 height 32
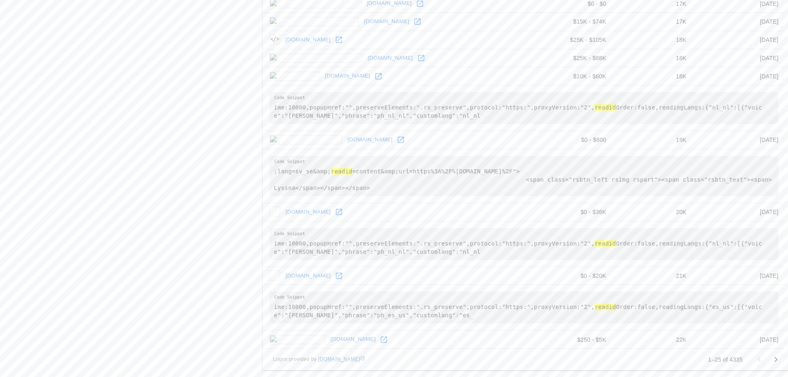
scroll to position [844, 0]
click at [598, 242] on pre "ime:10000,popupHref:"",preserveElements:".rs_preserve",protocol:"https:",proxyV…" at bounding box center [524, 244] width 509 height 32
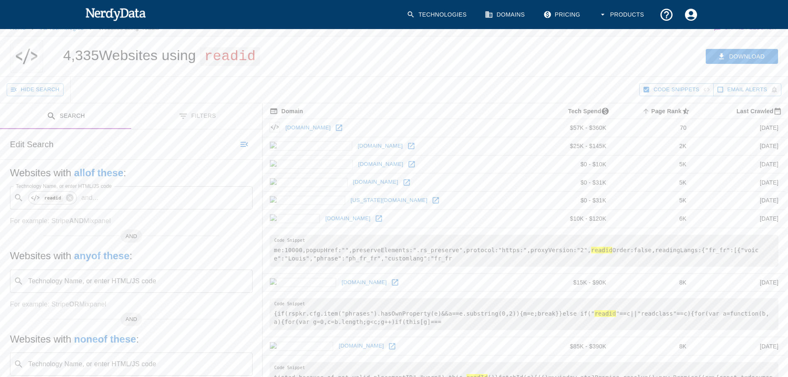
scroll to position [0, 0]
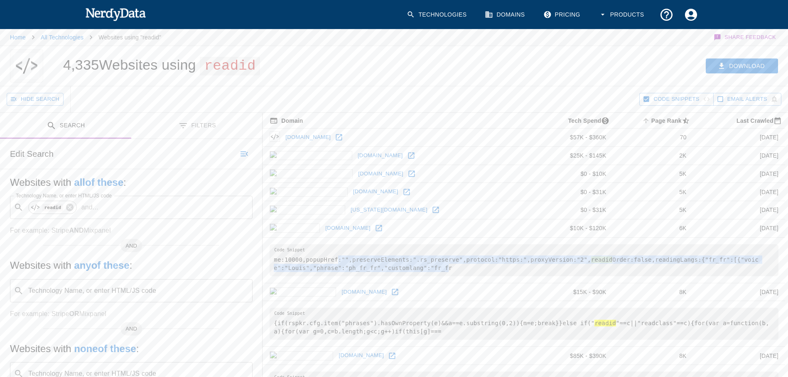
drag, startPoint x: 380, startPoint y: 268, endPoint x: 333, endPoint y: 260, distance: 47.6
click at [333, 260] on pre "me:10000,popupHref:"",preserveElements:".rs_preserve",protocol:"https:",proxyVe…" at bounding box center [524, 261] width 509 height 32
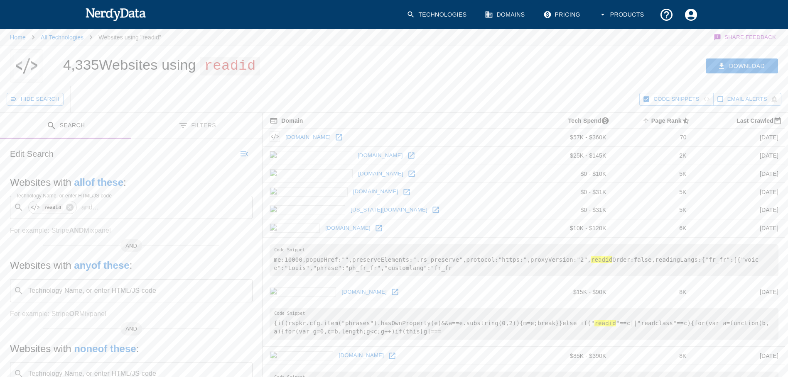
drag, startPoint x: 333, startPoint y: 260, endPoint x: 411, endPoint y: 278, distance: 80.1
click at [411, 278] on td "me:10000,popupHref:"",preserveElements:".rs_preserve",protocol:"https:",proxyVe…" at bounding box center [524, 261] width 522 height 46
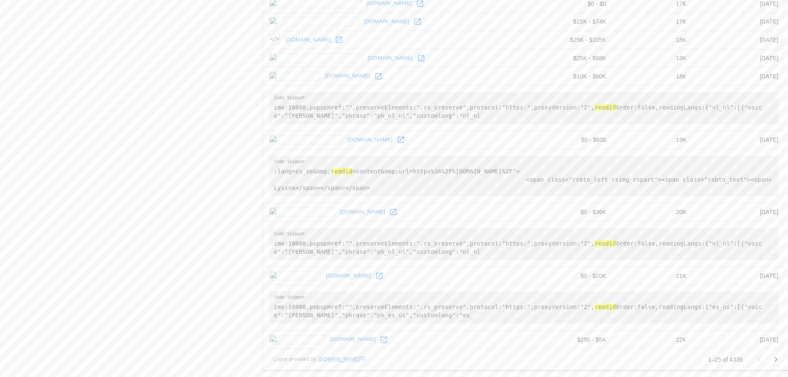
scroll to position [844, 0]
click at [773, 360] on icon "Go to next page" at bounding box center [776, 360] width 10 height 10
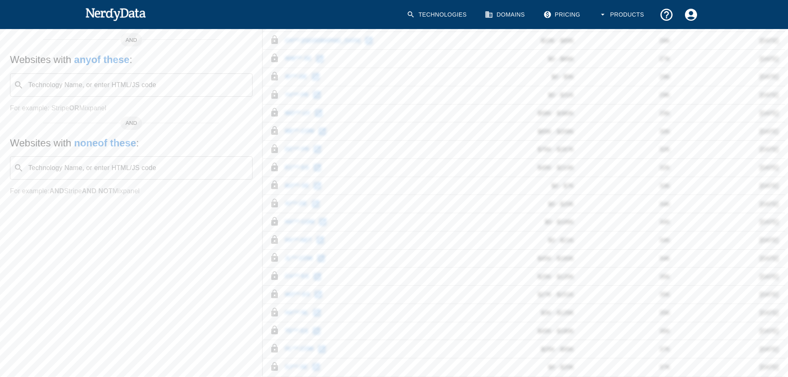
scroll to position [233, 0]
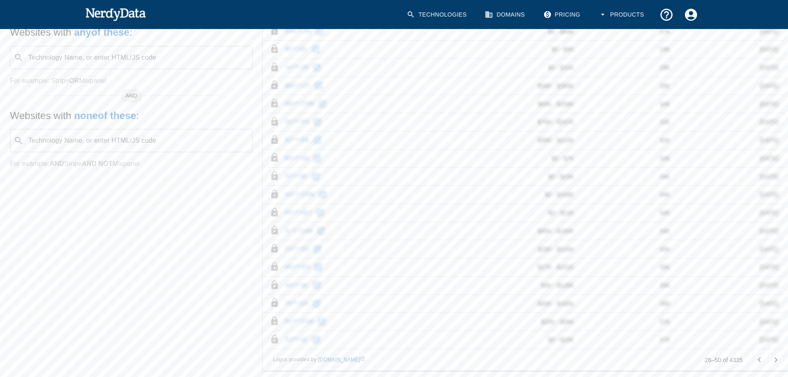
click at [756, 360] on icon "Go to previous page" at bounding box center [759, 360] width 10 height 10
click at [756, 358] on div at bounding box center [767, 360] width 33 height 17
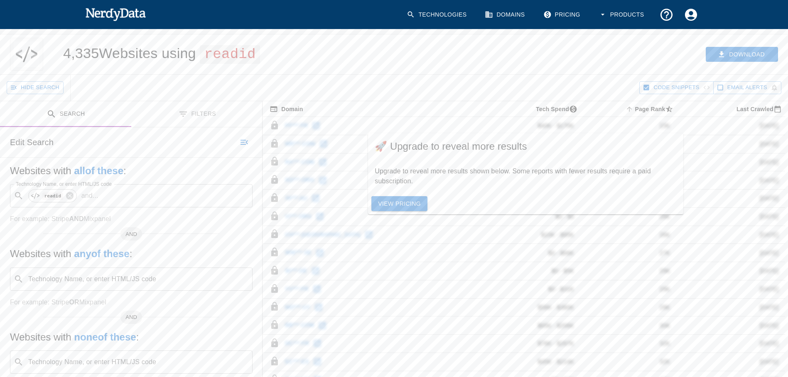
scroll to position [0, 0]
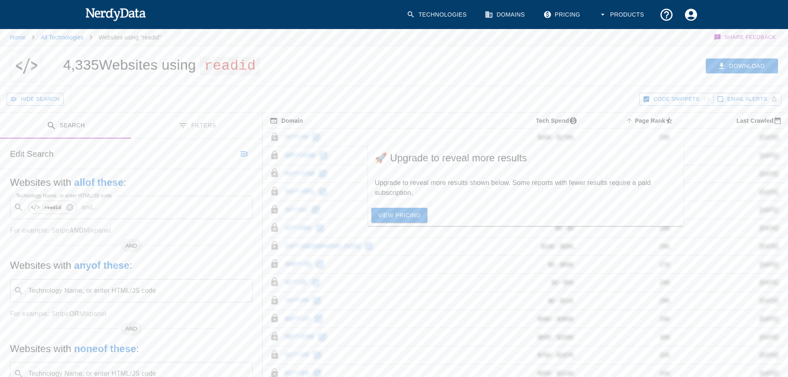
click at [324, 96] on div "Hide Search" at bounding box center [323, 99] width 632 height 26
drag, startPoint x: 282, startPoint y: 67, endPoint x: 217, endPoint y: 64, distance: 64.8
click at [217, 64] on div "4,335 Websites using readid" at bounding box center [237, 66] width 368 height 40
click at [437, 105] on div "Hide Search" at bounding box center [323, 99] width 632 height 26
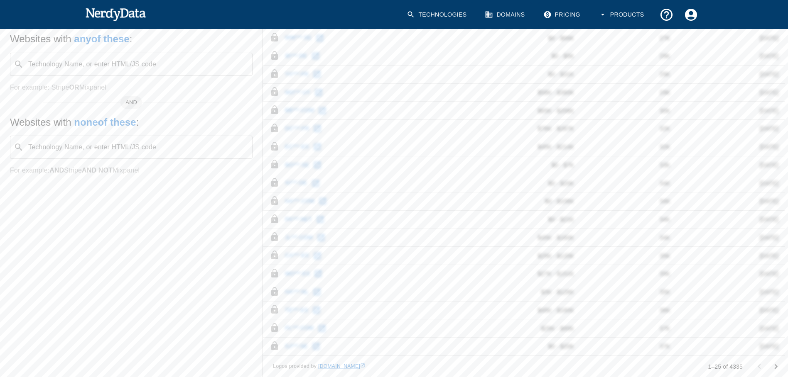
scroll to position [233, 0]
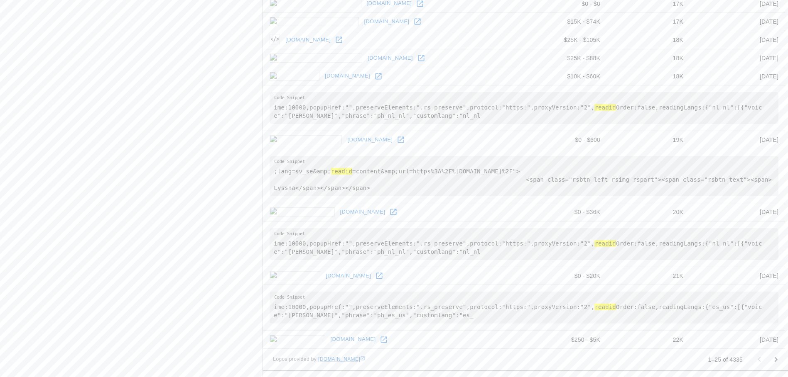
scroll to position [844, 0]
click at [592, 245] on pre "ime:10000,popupHref:"",preserveElements:".rs_preserve",protocol:"https:",proxyV…" at bounding box center [524, 244] width 509 height 32
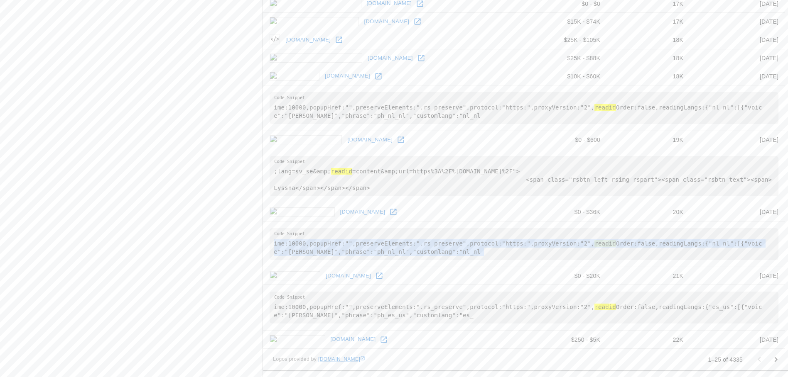
click at [592, 245] on pre "ime:10000,popupHref:"",preserveElements:".rs_preserve",protocol:"https:",proxyV…" at bounding box center [524, 244] width 509 height 32
drag, startPoint x: 592, startPoint y: 245, endPoint x: 582, endPoint y: 245, distance: 10.0
click at [594, 245] on hl "readid" at bounding box center [604, 243] width 21 height 7
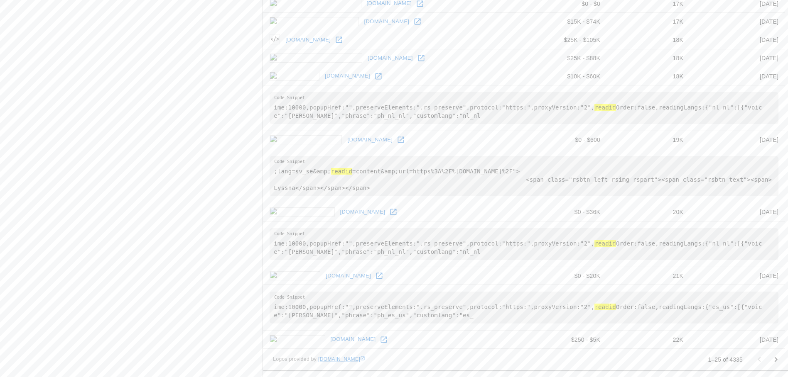
click at [389, 213] on icon at bounding box center [393, 212] width 8 height 8
drag, startPoint x: 561, startPoint y: 309, endPoint x: 587, endPoint y: 309, distance: 26.6
click at [561, 309] on pre "ime:10000,popupHref:"",preserveElements:".rs_preserve",protocol:"https:",proxyV…" at bounding box center [524, 308] width 509 height 32
click at [620, 310] on pre "ime:10000,popupHref:"",preserveElements:".rs_preserve",protocol:"https:",proxyV…" at bounding box center [524, 308] width 509 height 32
click at [665, 311] on pre "ime:10000,popupHref:"",preserveElements:".rs_preserve",protocol:"https:",proxyV…" at bounding box center [524, 308] width 509 height 32
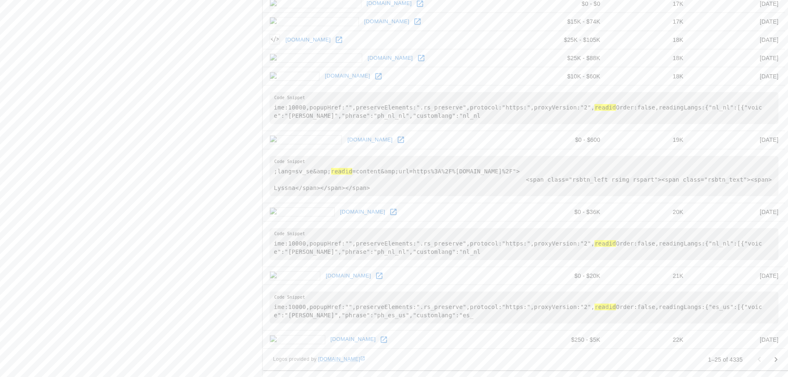
click at [687, 305] on pre "ime:10000,popupHref:"",preserveElements:".rs_preserve",protocol:"https:",proxyV…" at bounding box center [524, 308] width 509 height 32
drag, startPoint x: 730, startPoint y: 306, endPoint x: 753, endPoint y: 306, distance: 23.7
click at [753, 306] on pre "ime:10000,popupHref:"",preserveElements:".rs_preserve",protocol:"https:",proxyV…" at bounding box center [524, 308] width 509 height 32
click at [426, 324] on pre "ime:10000,popupHref:"",preserveElements:".rs_preserve",protocol:"https:",proxyV…" at bounding box center [524, 308] width 509 height 32
click at [361, 312] on pre "ime:10000,popupHref:"",preserveElements:".rs_preserve",protocol:"https:",proxyV…" at bounding box center [524, 308] width 509 height 32
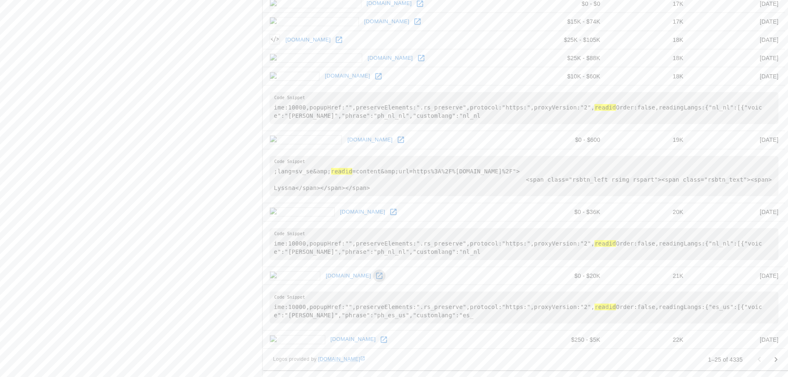
click at [375, 273] on icon at bounding box center [379, 276] width 8 height 8
